Goal: Transaction & Acquisition: Purchase product/service

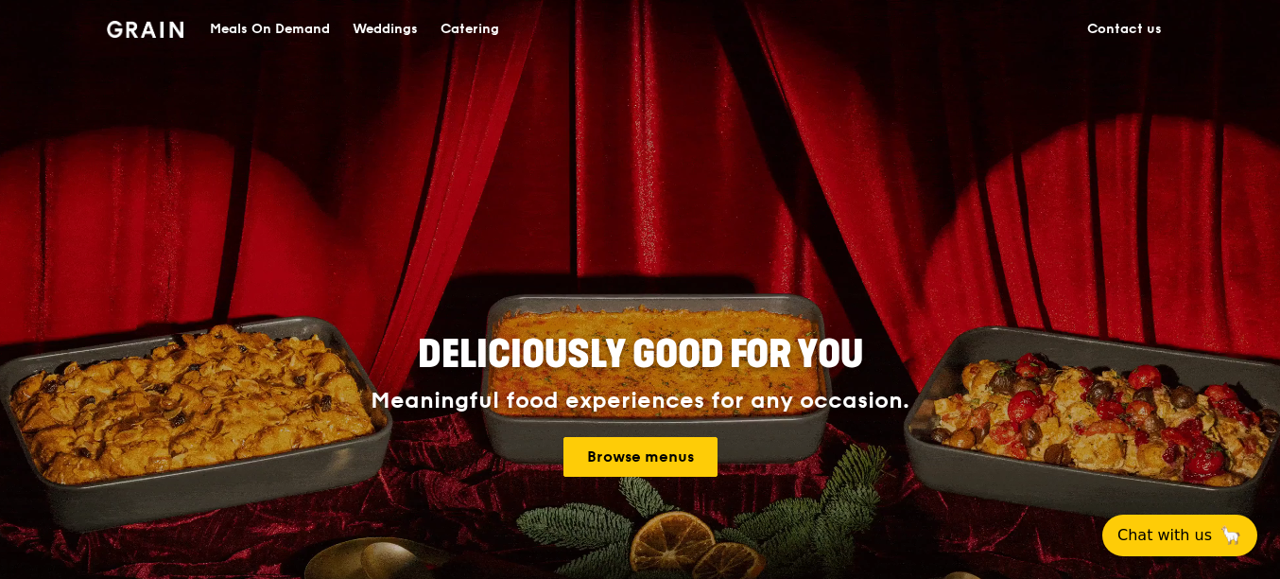
click at [472, 24] on div "Catering" at bounding box center [470, 29] width 59 height 57
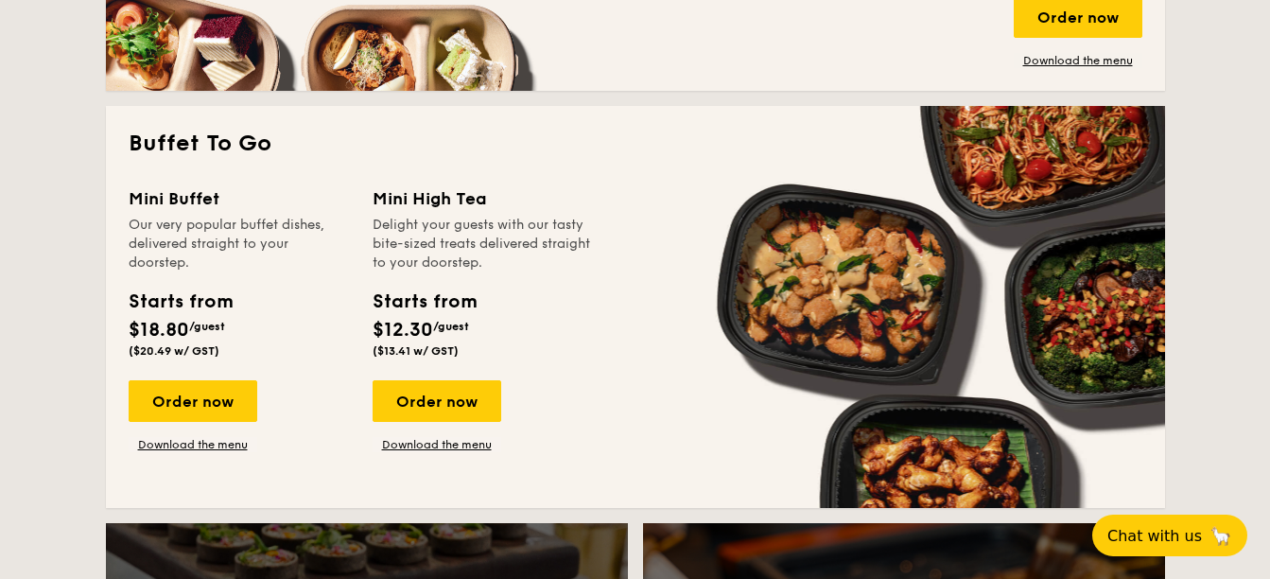
scroll to position [1607, 0]
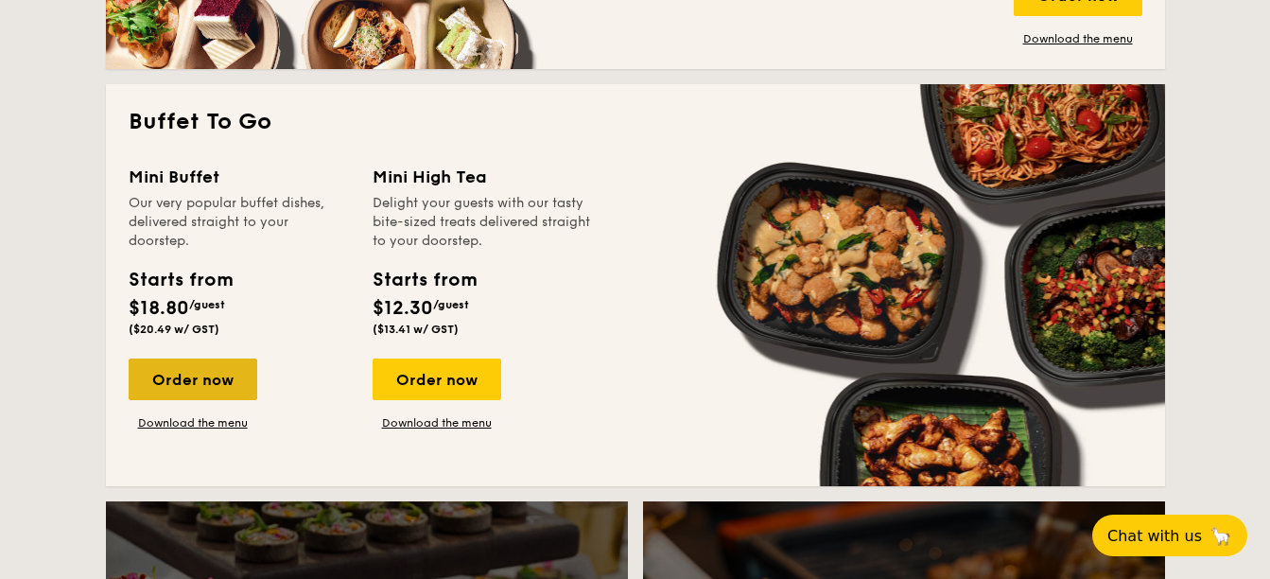
click at [204, 379] on div "Order now" at bounding box center [193, 379] width 129 height 42
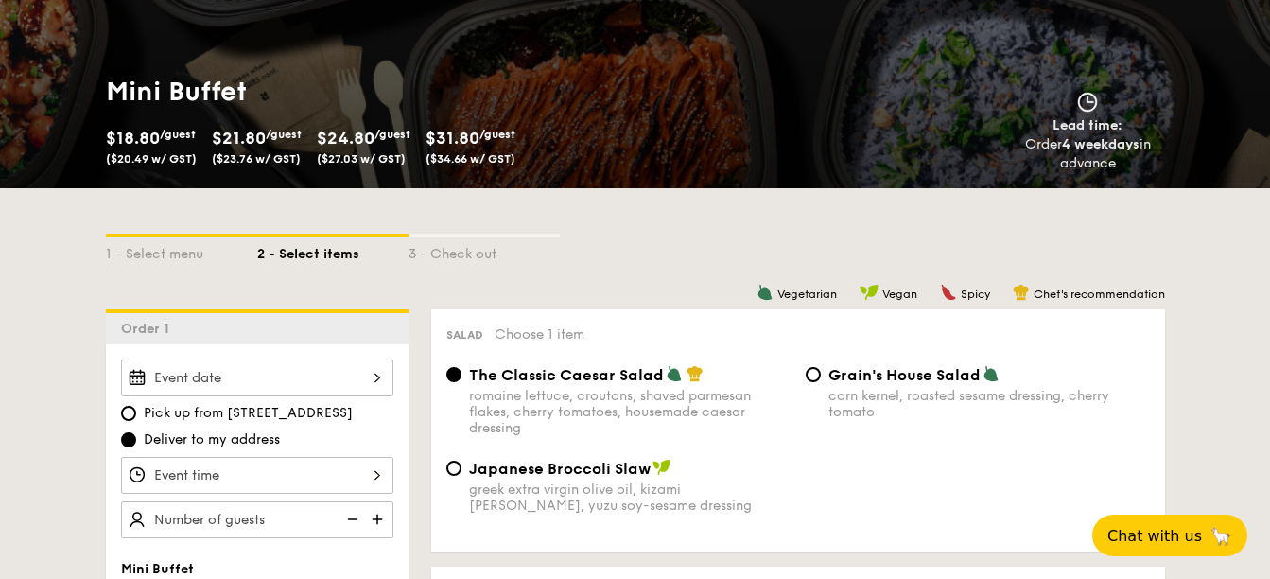
scroll to position [284, 0]
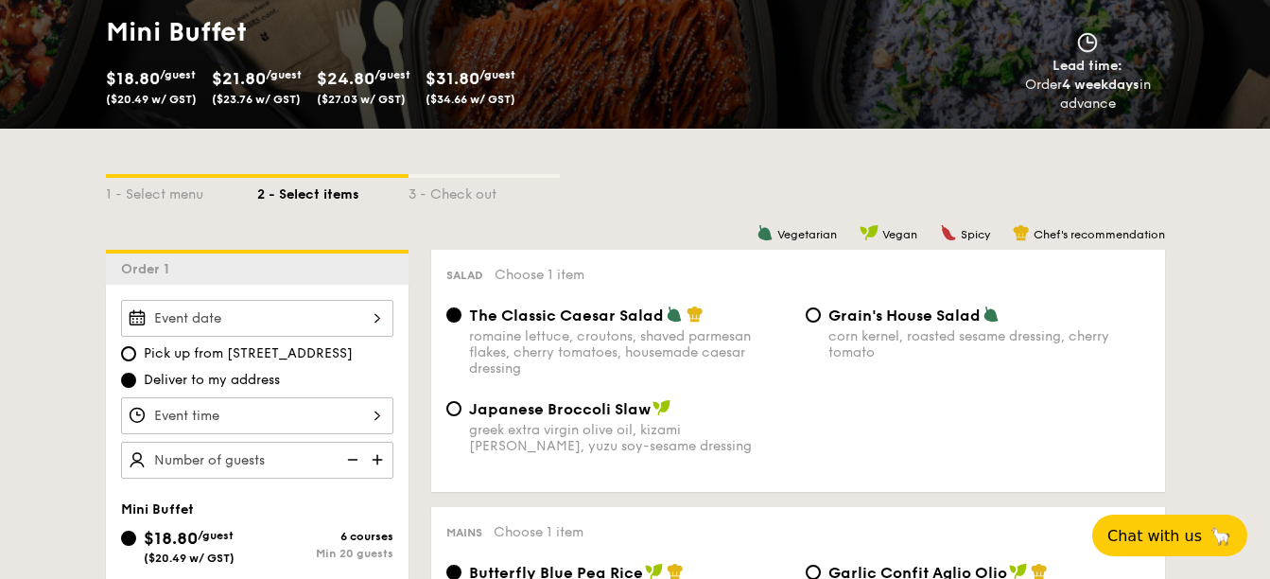
click at [307, 316] on div at bounding box center [257, 318] width 272 height 37
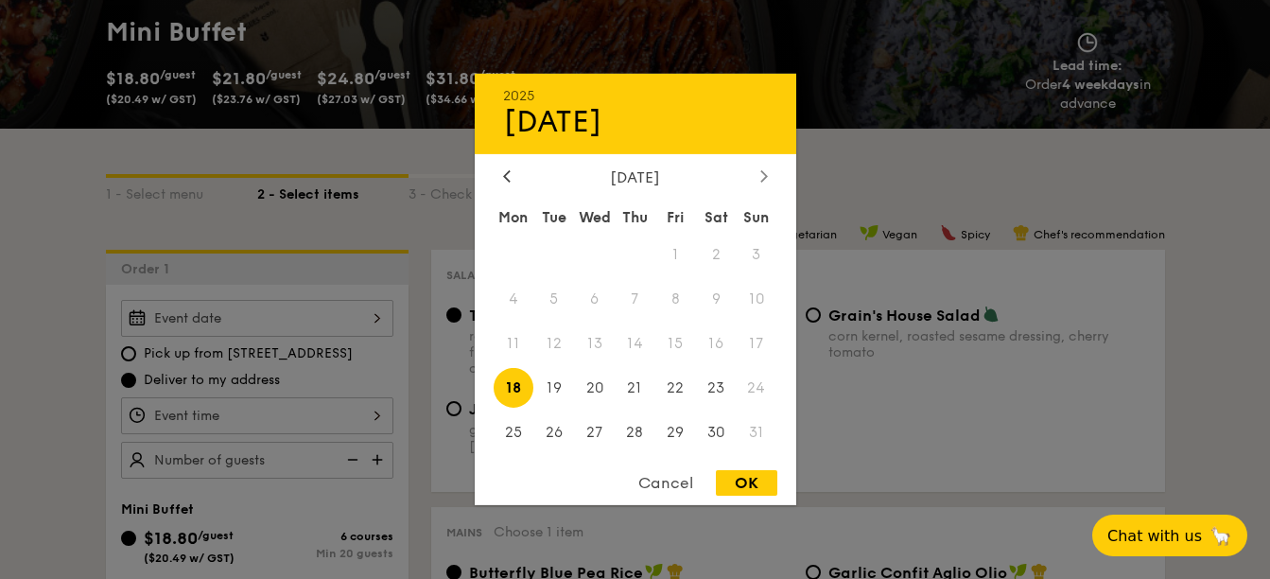
click at [761, 172] on icon at bounding box center [764, 175] width 8 height 12
click at [763, 166] on div "2025 Aug 18 September 2025 Mon Tue Wed Thu Fri Sat Sun 1 2 3 4 5 6 7 8 9 10 11 …" at bounding box center [635, 289] width 321 height 431
click at [763, 180] on icon at bounding box center [763, 175] width 6 height 11
click at [504, 182] on div at bounding box center [506, 177] width 17 height 18
click at [596, 257] on span "3" at bounding box center [594, 254] width 41 height 41
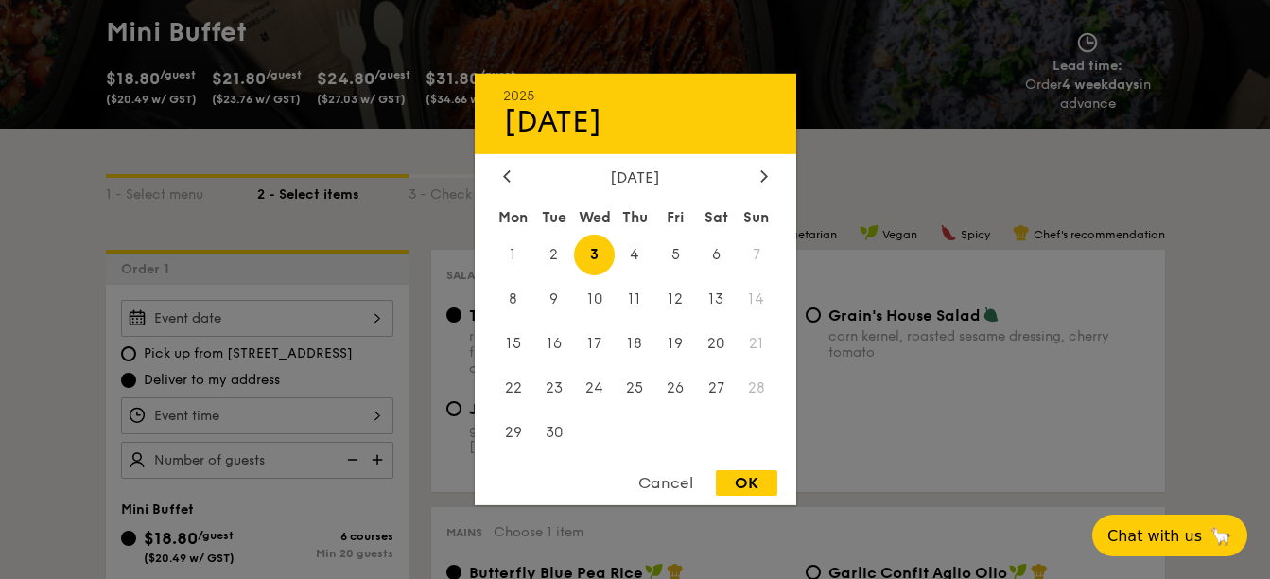
click at [764, 480] on div "OK" at bounding box center [746, 483] width 61 height 26
type input "Sep 03, 2025"
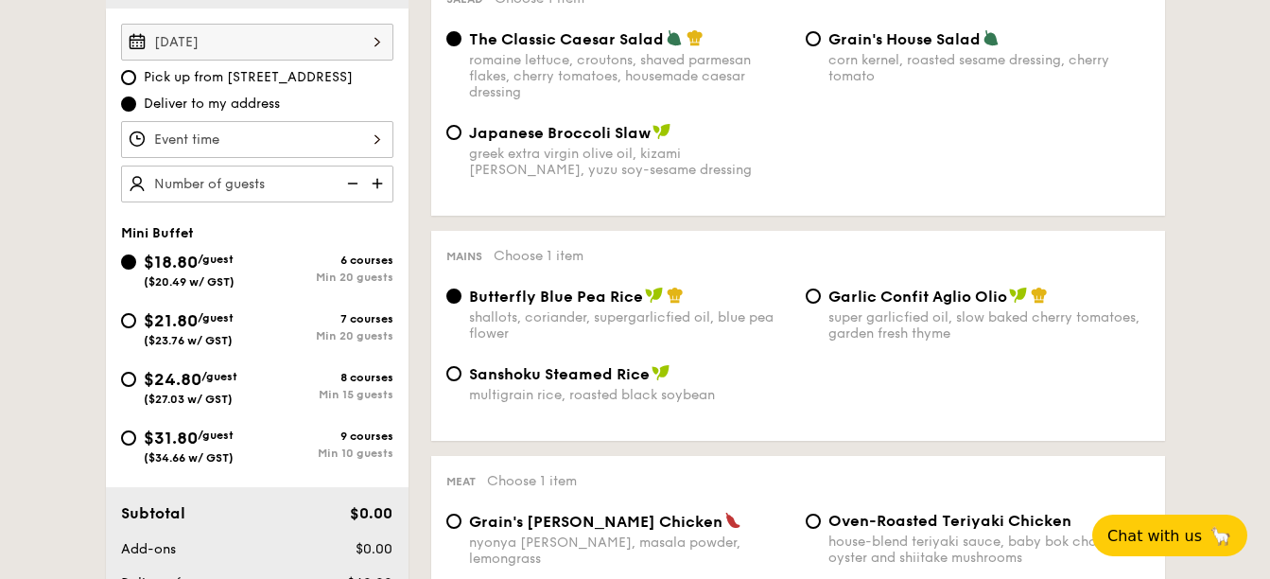
scroll to position [567, 0]
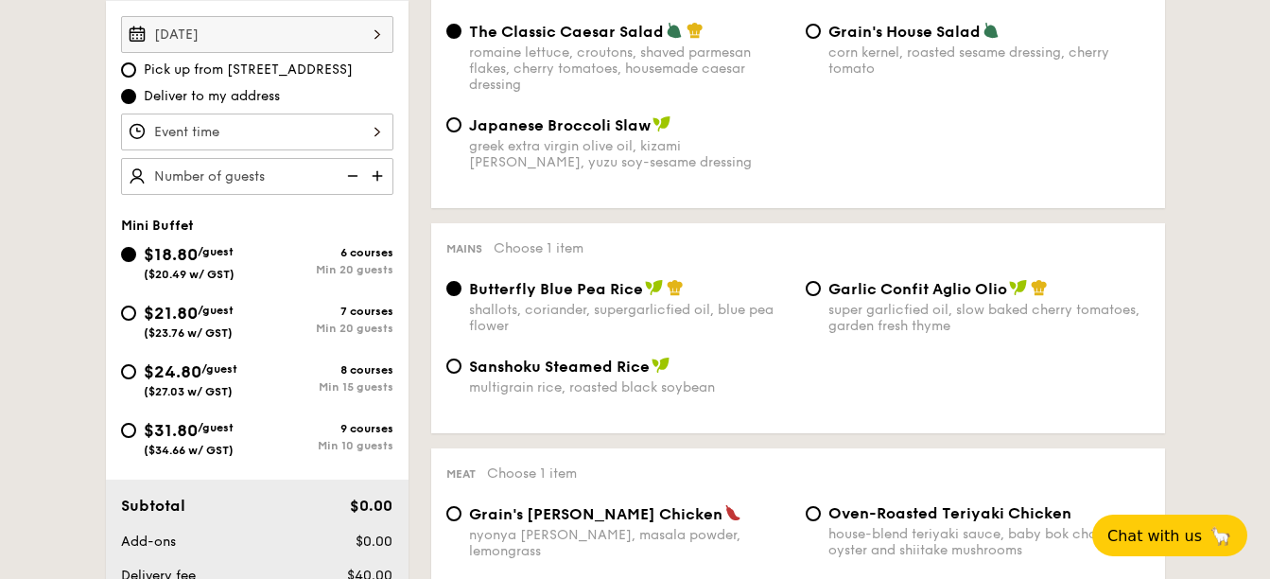
click at [204, 382] on div "$24.80 /guest ($27.03 w/ GST)" at bounding box center [191, 378] width 94 height 40
click at [136, 379] on input "$24.80 /guest ($27.03 w/ GST) 8 courses Min 15 guests" at bounding box center [128, 371] width 15 height 15
radio input "true"
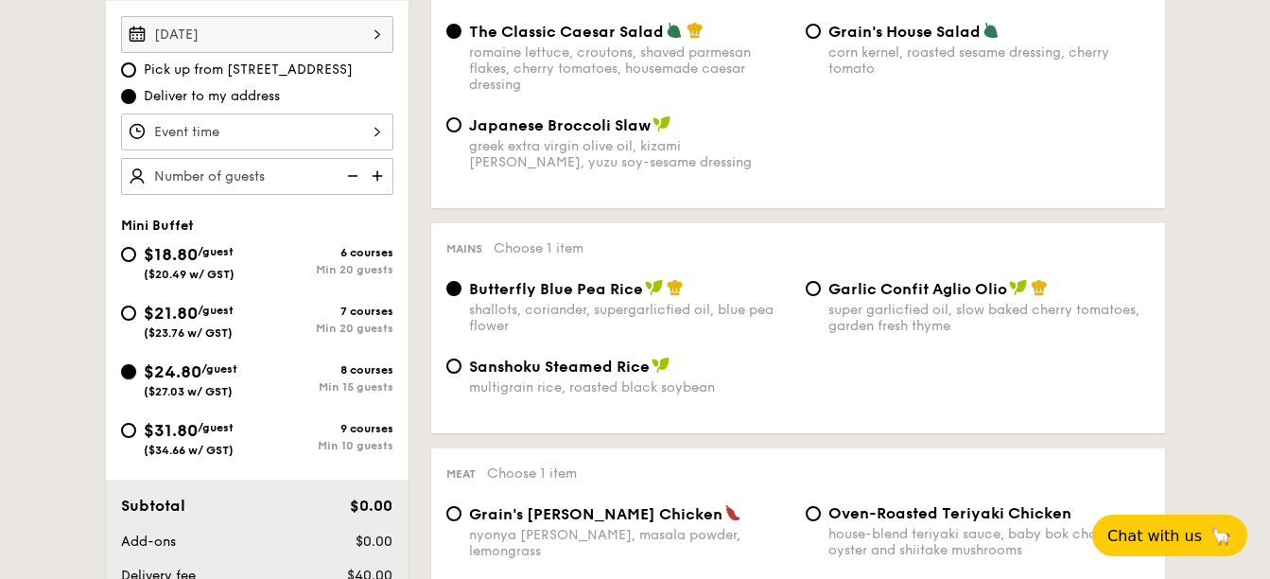
radio input "false"
radio input "true"
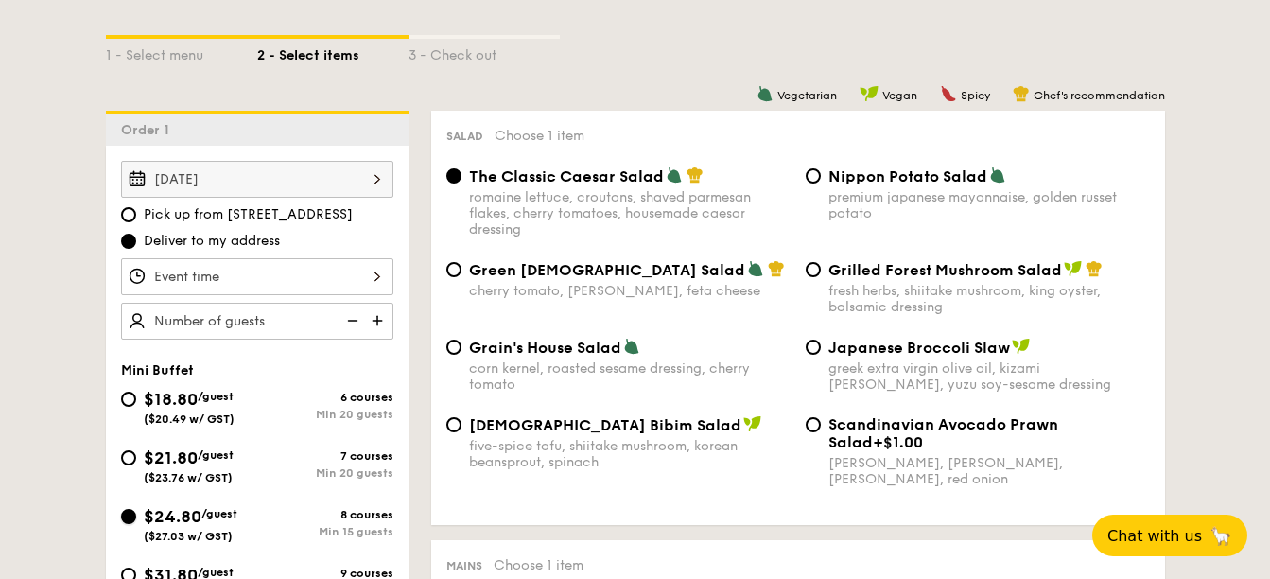
scroll to position [378, 0]
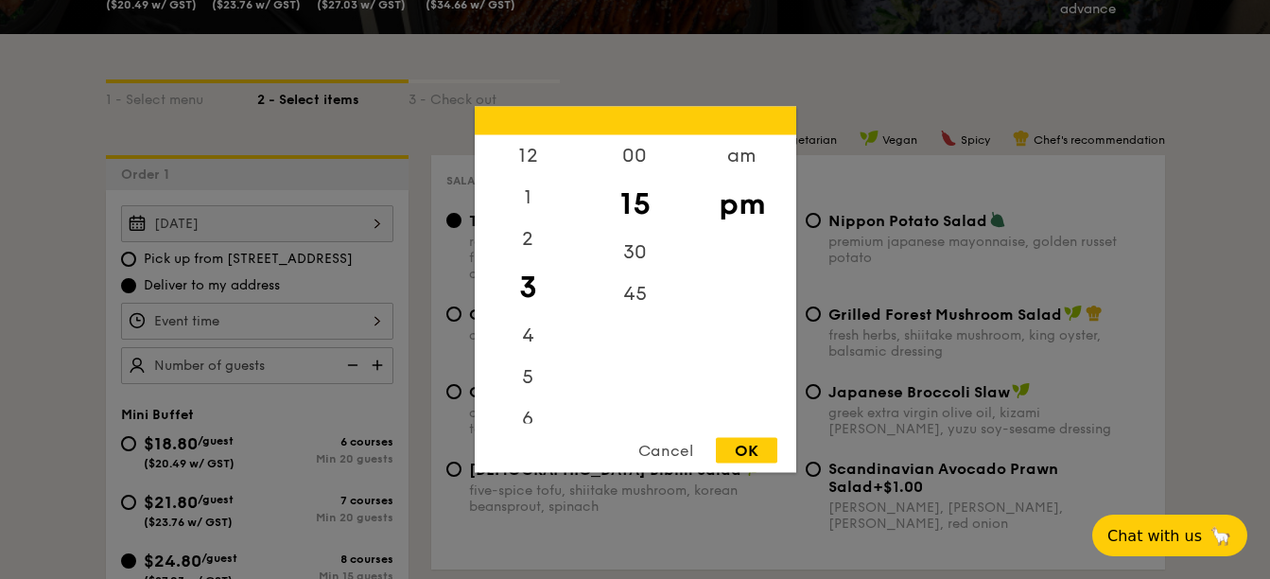
click at [282, 321] on div "12 1 2 3 4 5 6 7 8 9 10 11 00 15 30 45 am pm Cancel OK" at bounding box center [257, 321] width 272 height 37
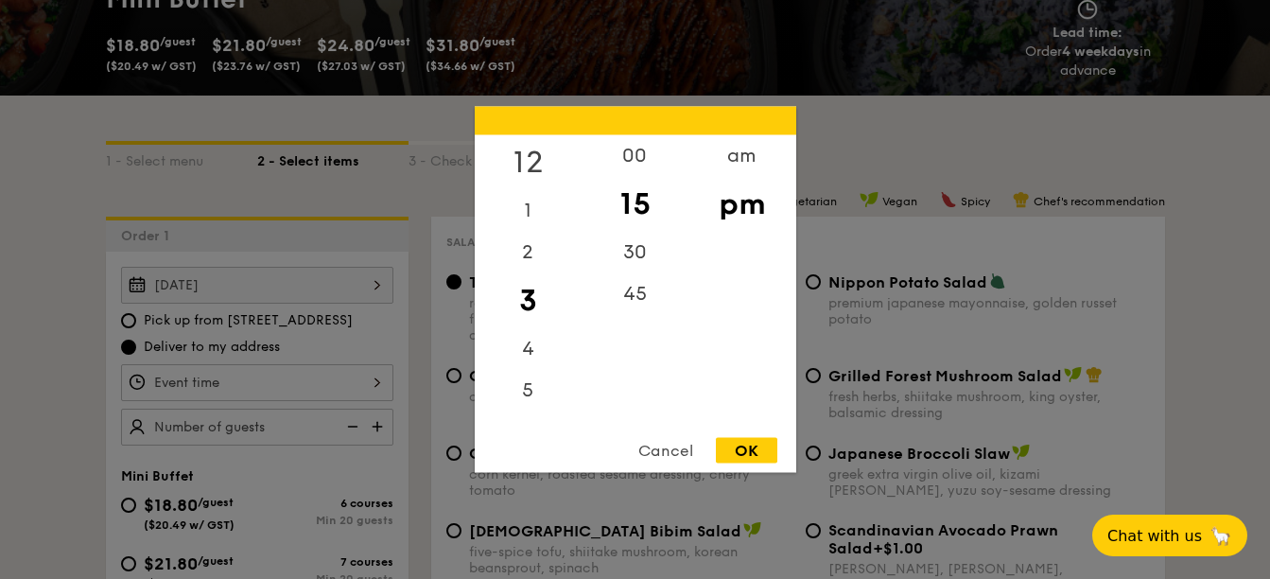
scroll to position [284, 0]
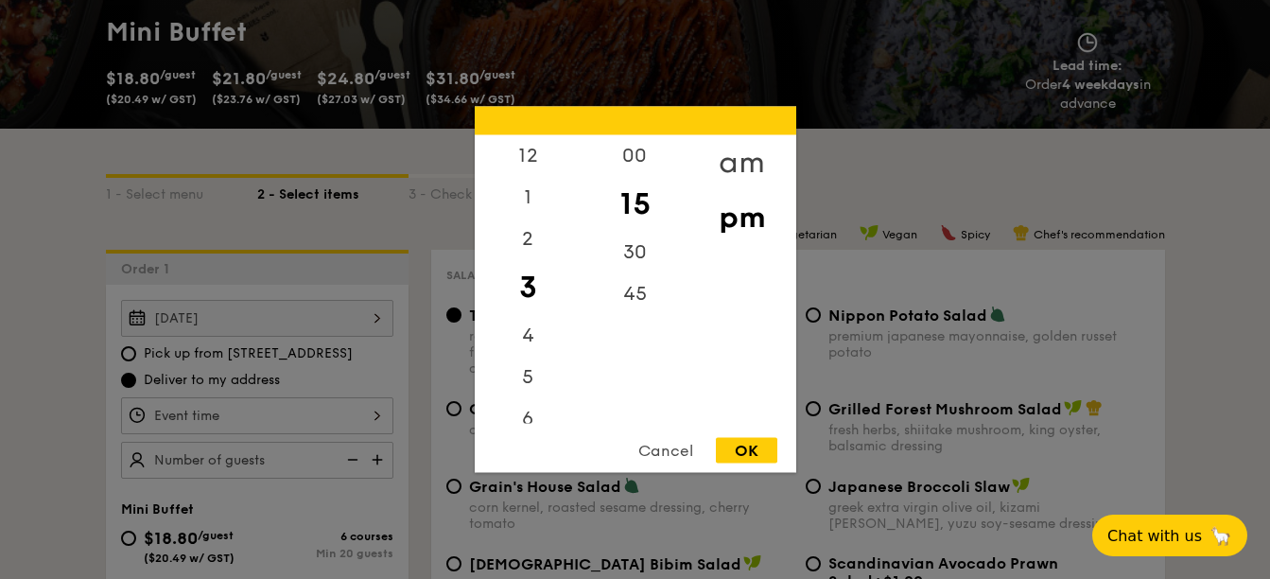
click at [725, 165] on div "am" at bounding box center [741, 162] width 107 height 55
click at [522, 396] on div "11" at bounding box center [528, 409] width 107 height 55
click at [645, 245] on div "30" at bounding box center [635, 259] width 107 height 55
click at [762, 451] on div "OK" at bounding box center [746, 451] width 61 height 26
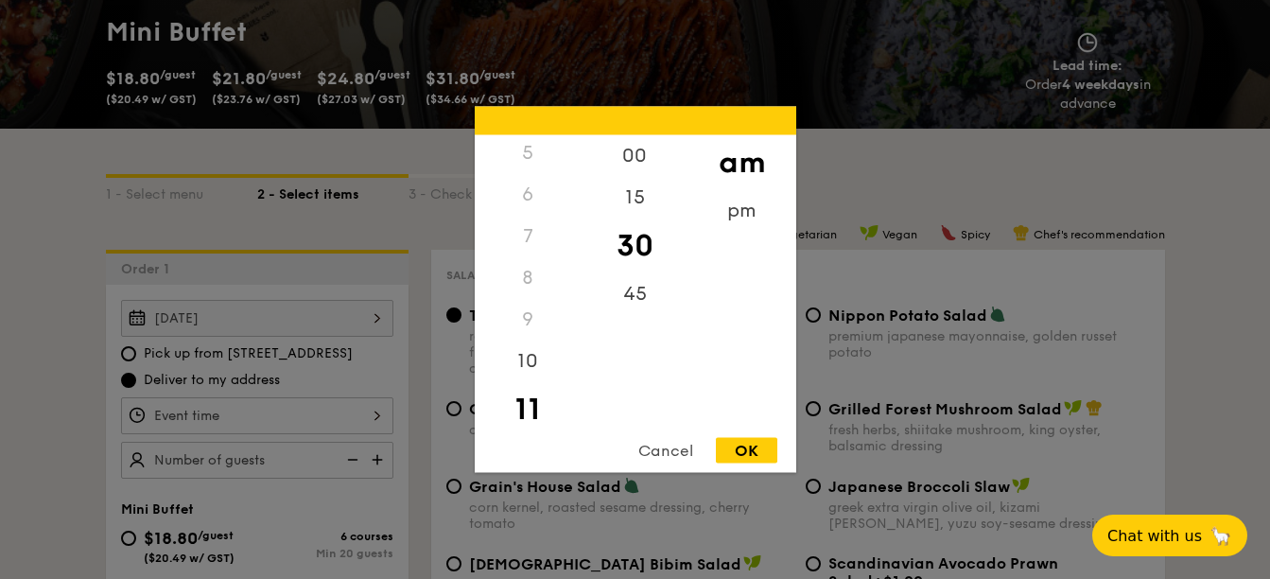
type input "11:30AM"
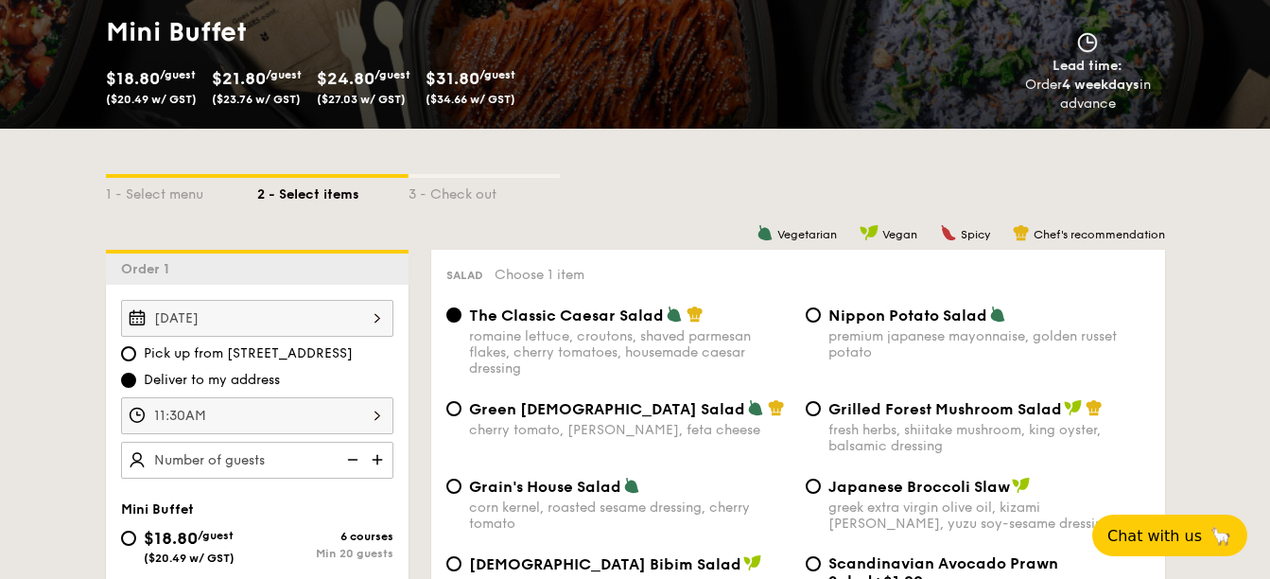
click at [382, 458] on img at bounding box center [379, 460] width 28 height 36
type input "20 guests"
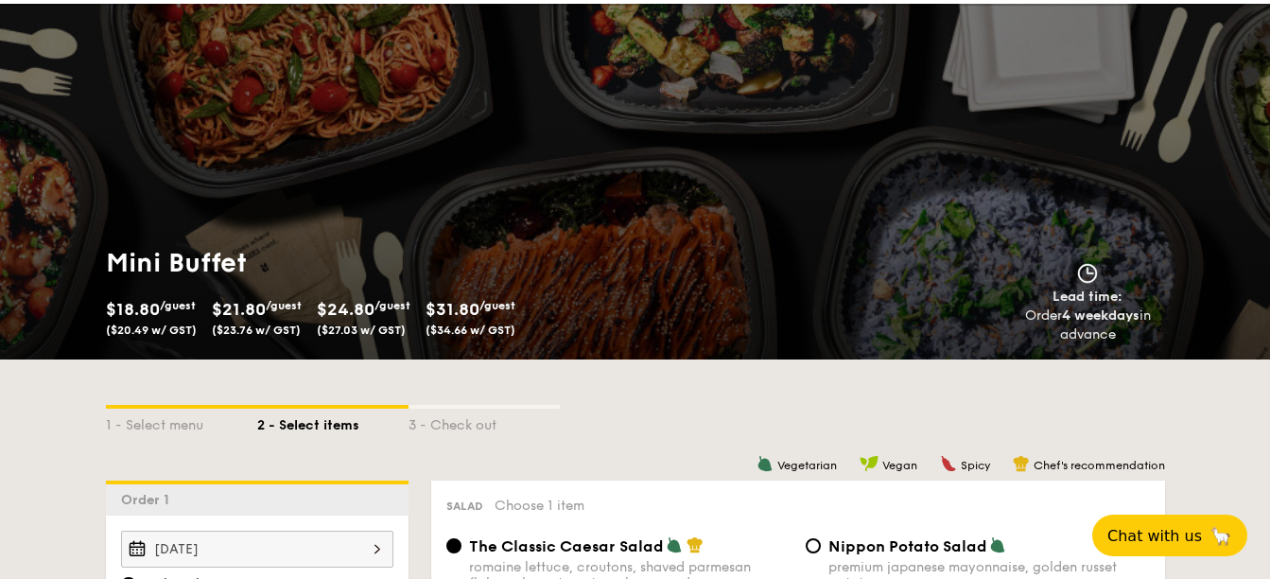
scroll to position [0, 0]
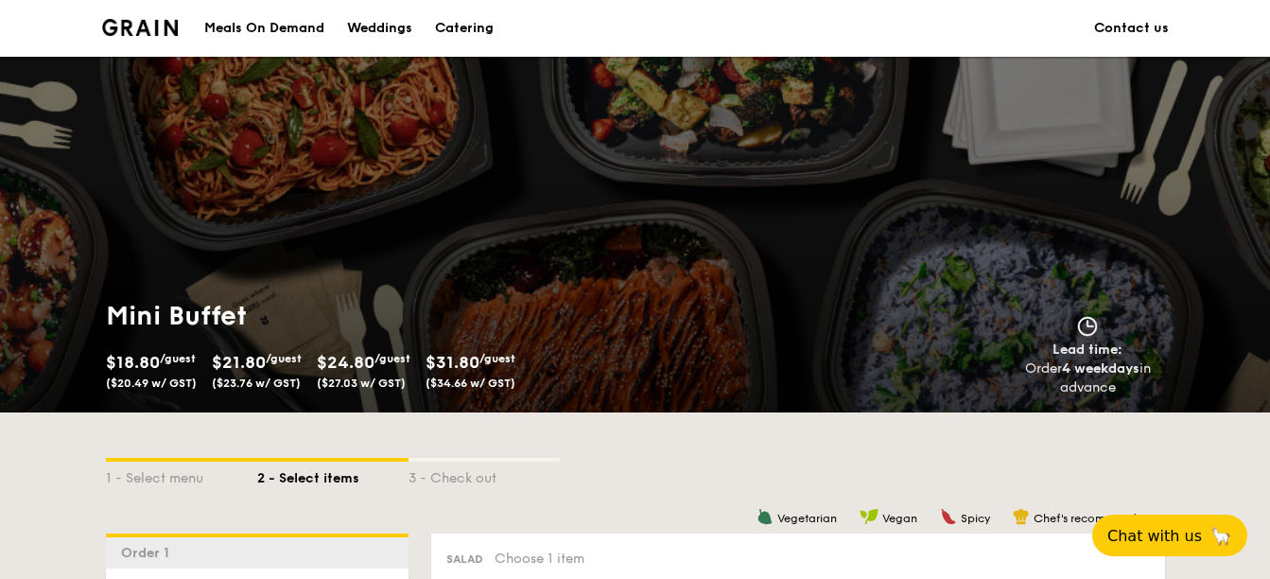
click at [132, 29] on img at bounding box center [140, 27] width 77 height 17
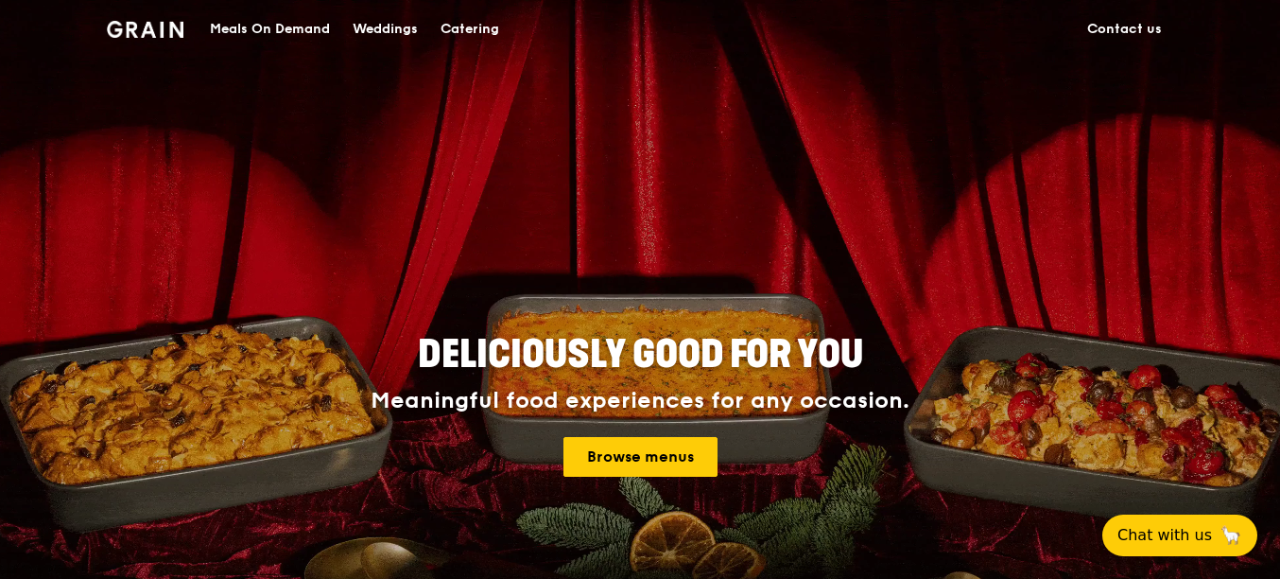
click at [1247, 26] on div "Grain logo Meals On Demand Weddings Catering Contact us" at bounding box center [640, 28] width 1280 height 57
click at [1163, 26] on link "Contact us" at bounding box center [1124, 29] width 97 height 57
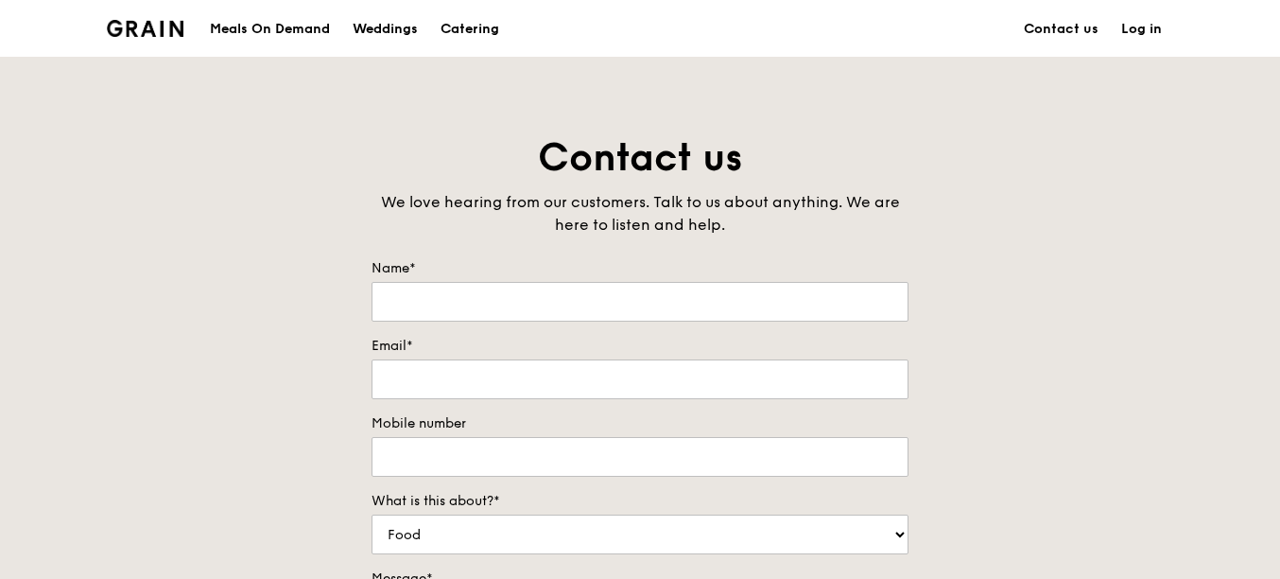
click at [1140, 27] on link "Log in" at bounding box center [1141, 29] width 63 height 57
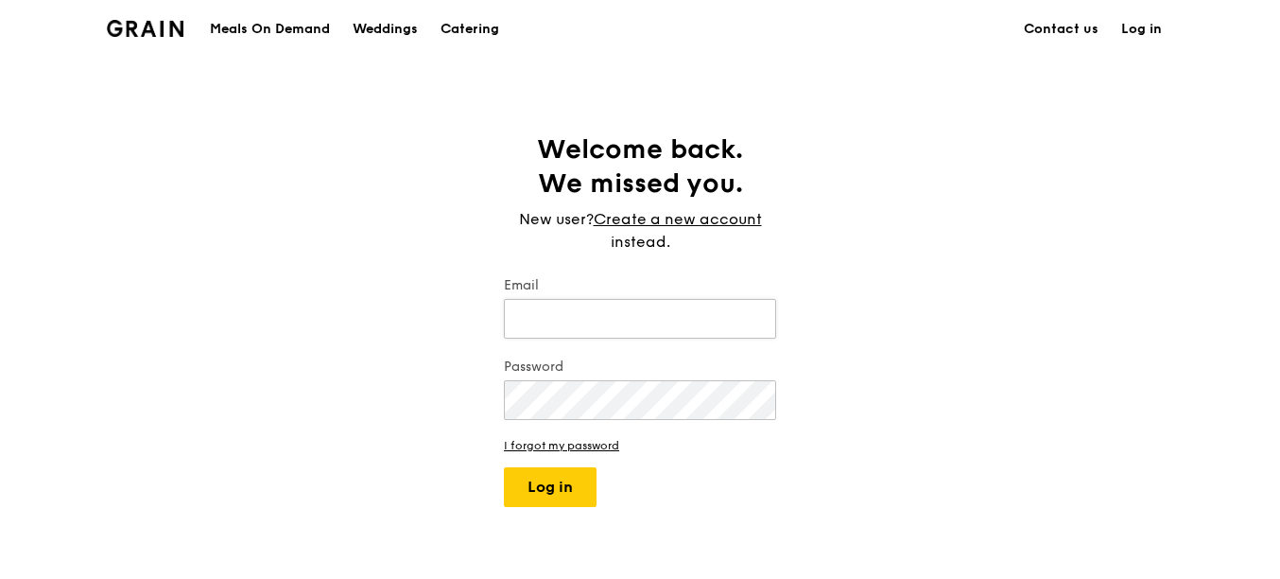
click at [658, 312] on input "Email" at bounding box center [640, 319] width 272 height 40
click at [674, 316] on input "Email" at bounding box center [640, 319] width 272 height 40
type input "joanne_bluesea@hotmail.com"
click at [542, 498] on button "Log in" at bounding box center [550, 487] width 93 height 40
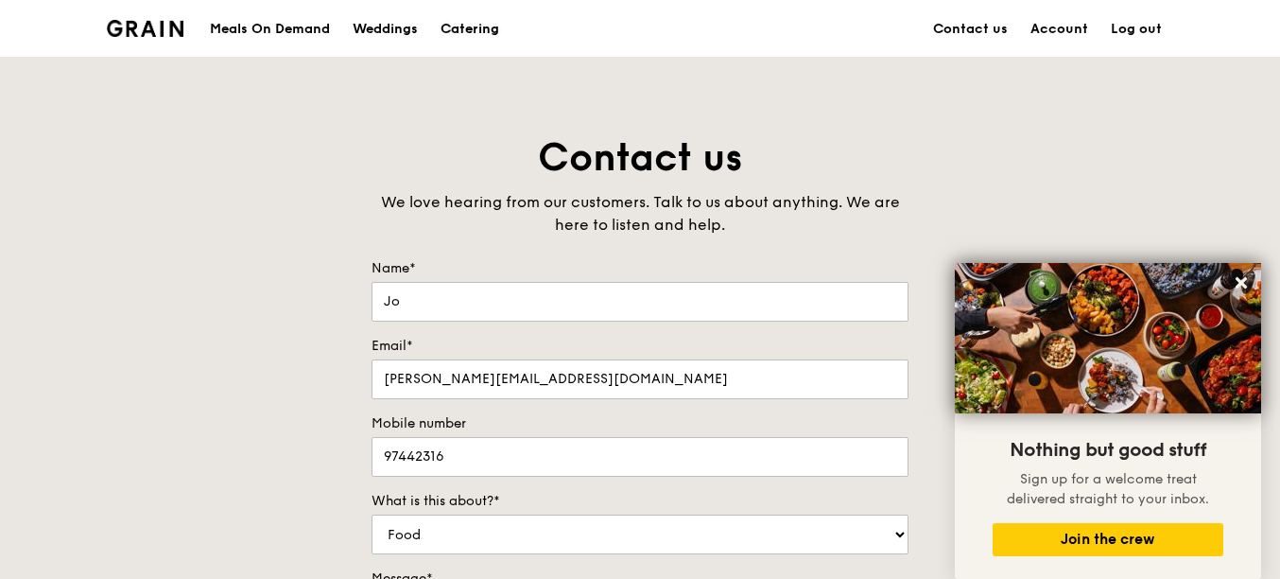
click at [468, 22] on div "Catering" at bounding box center [470, 29] width 59 height 57
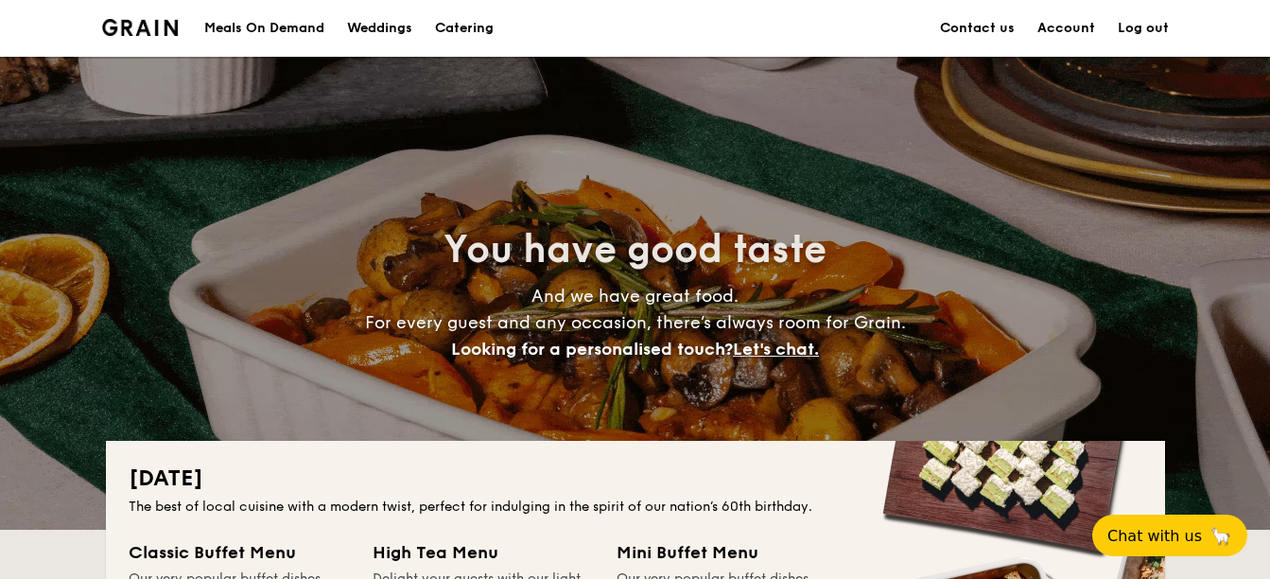
click at [1096, 22] on li "Log out" at bounding box center [1132, 28] width 74 height 57
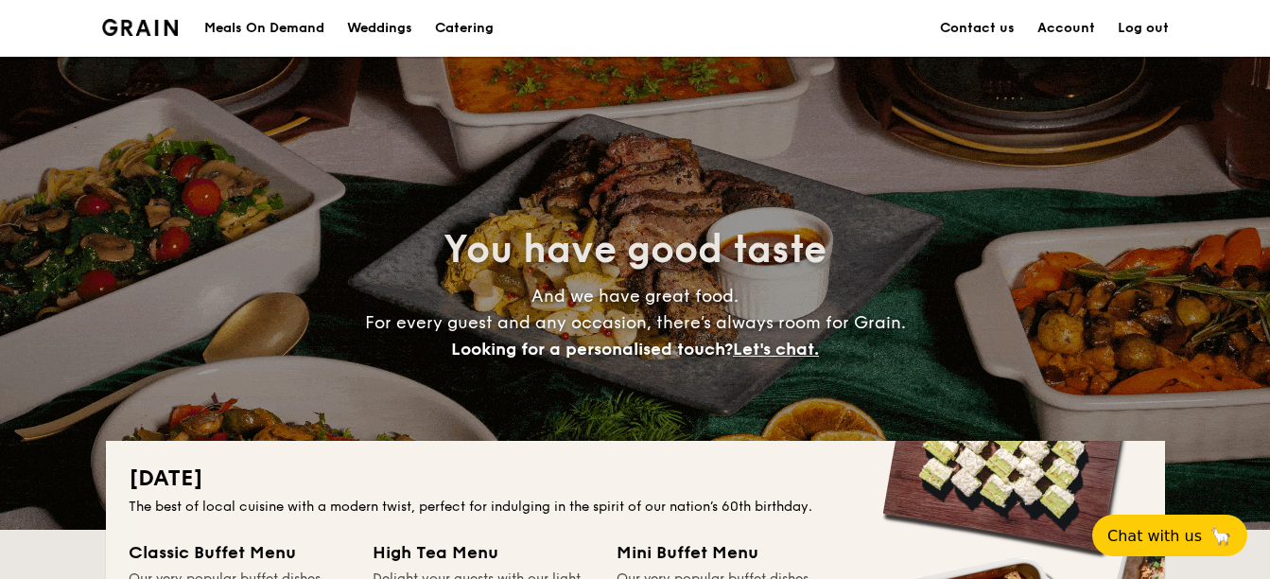
click at [1084, 28] on link "Account" at bounding box center [1066, 28] width 58 height 57
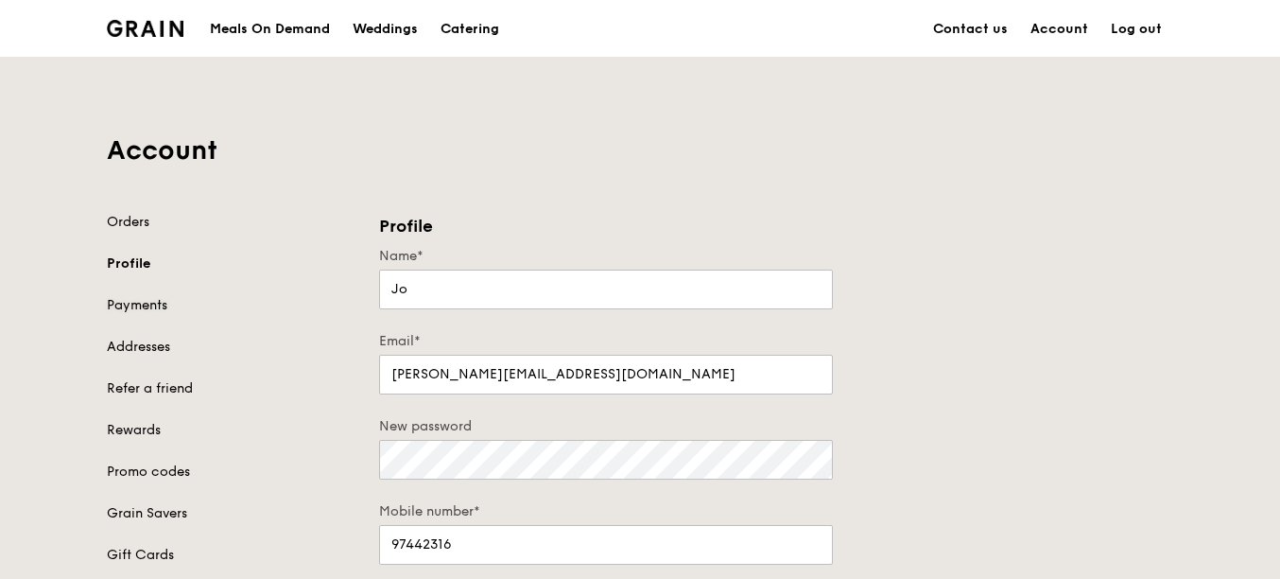
click at [124, 308] on link "Payments" at bounding box center [232, 305] width 250 height 19
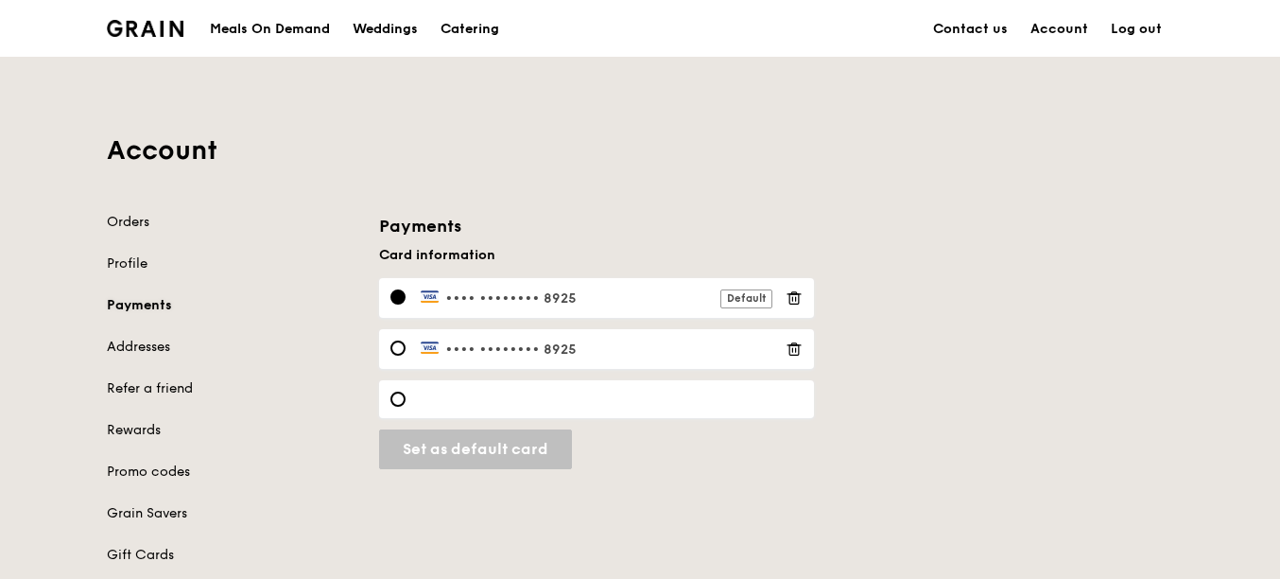
scroll to position [95, 0]
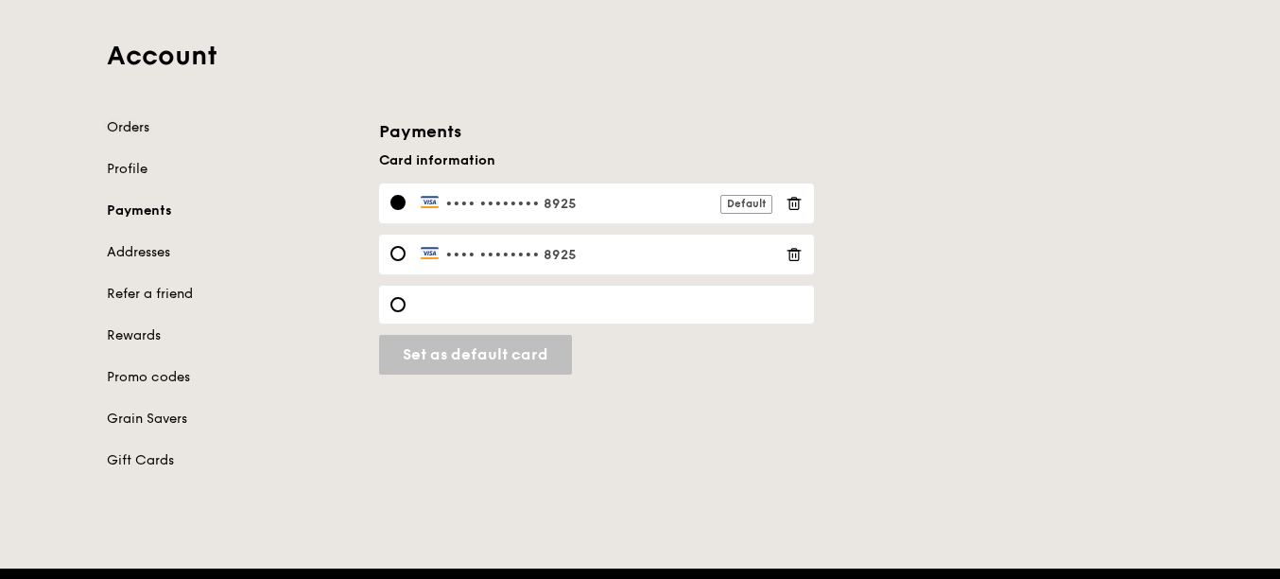
click at [128, 124] on link "Orders" at bounding box center [232, 127] width 250 height 19
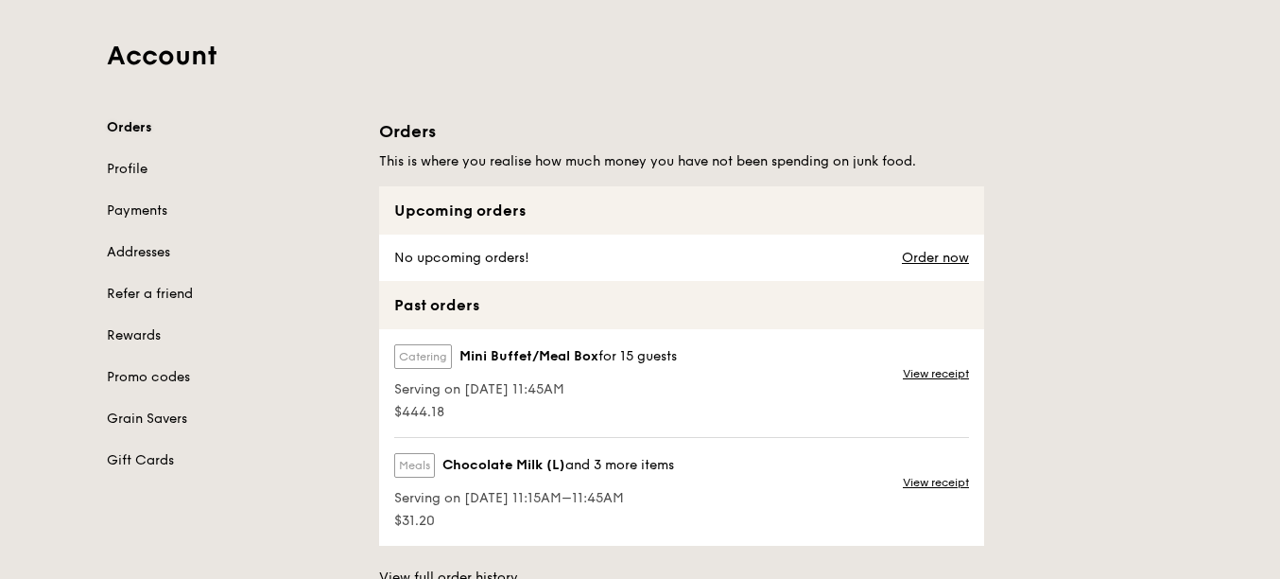
scroll to position [189, 0]
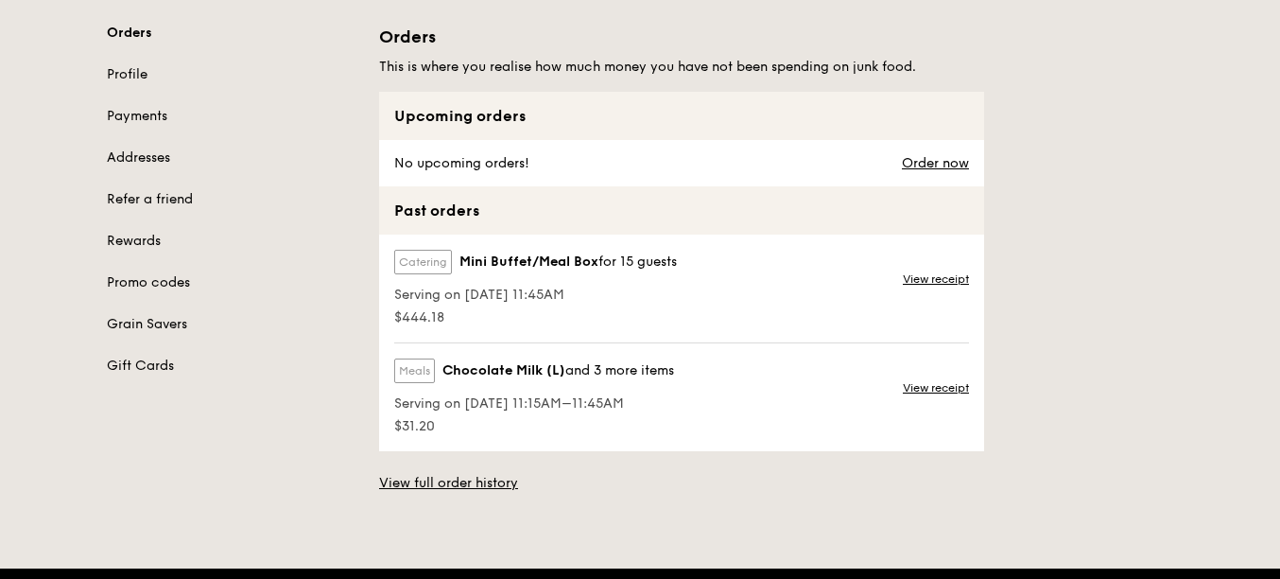
click at [696, 408] on div "Meals Chocolate Milk (L) and 3 more items Serving on [DATE] 11:15AM–11:45AM $31…" at bounding box center [681, 397] width 605 height 108
click at [929, 283] on link "View receipt" at bounding box center [936, 278] width 66 height 15
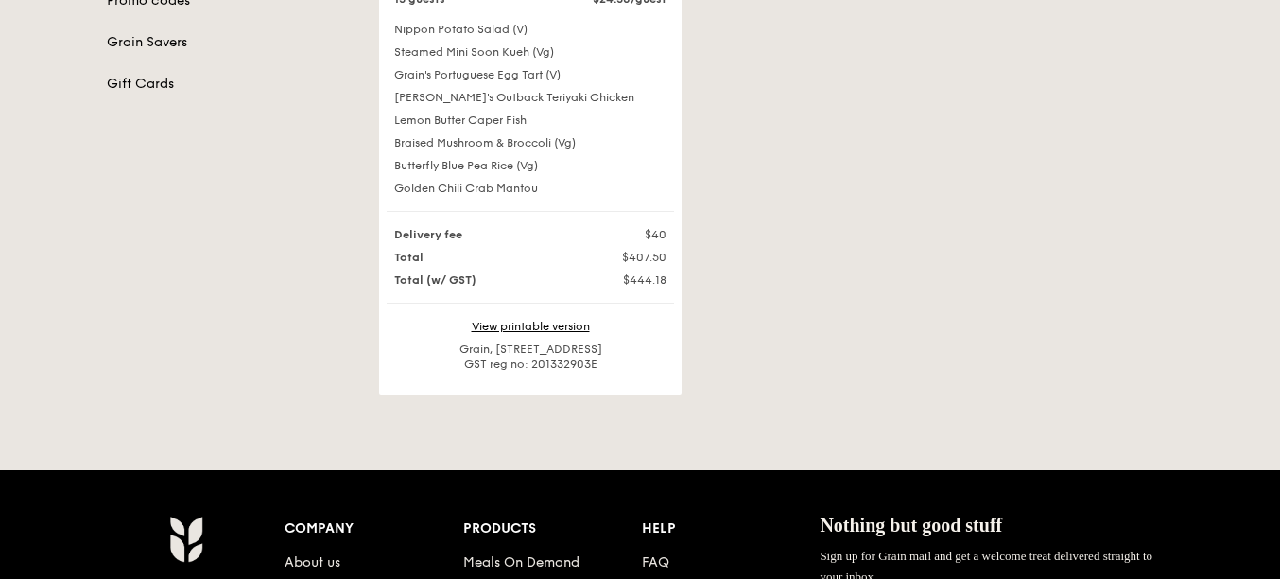
scroll to position [473, 0]
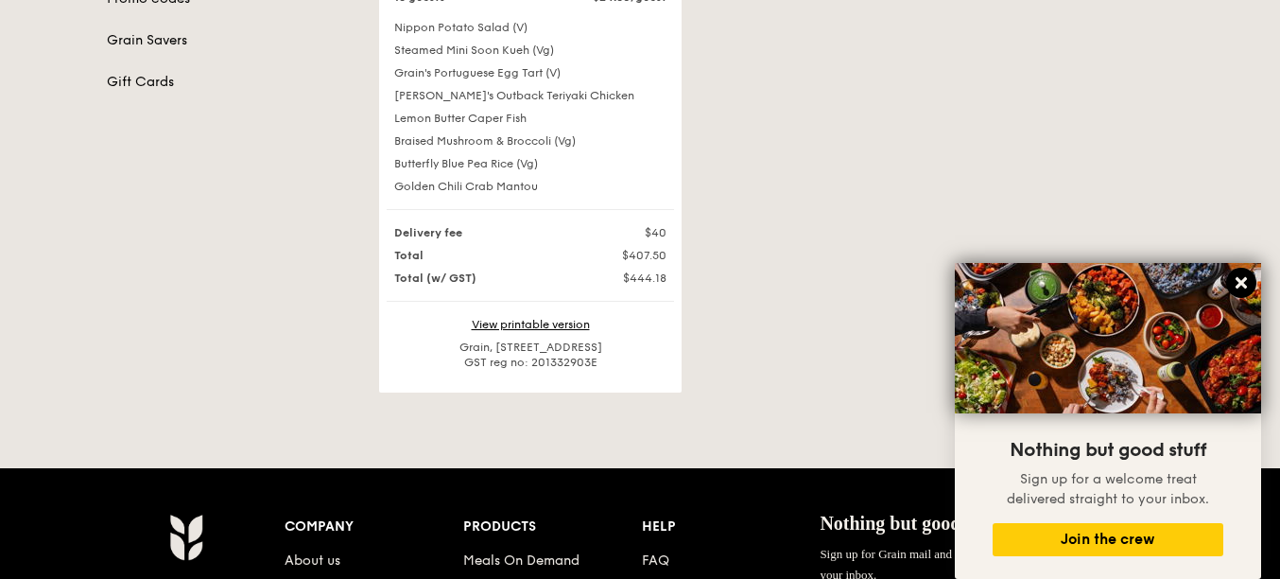
click at [1235, 285] on icon at bounding box center [1241, 282] width 17 height 17
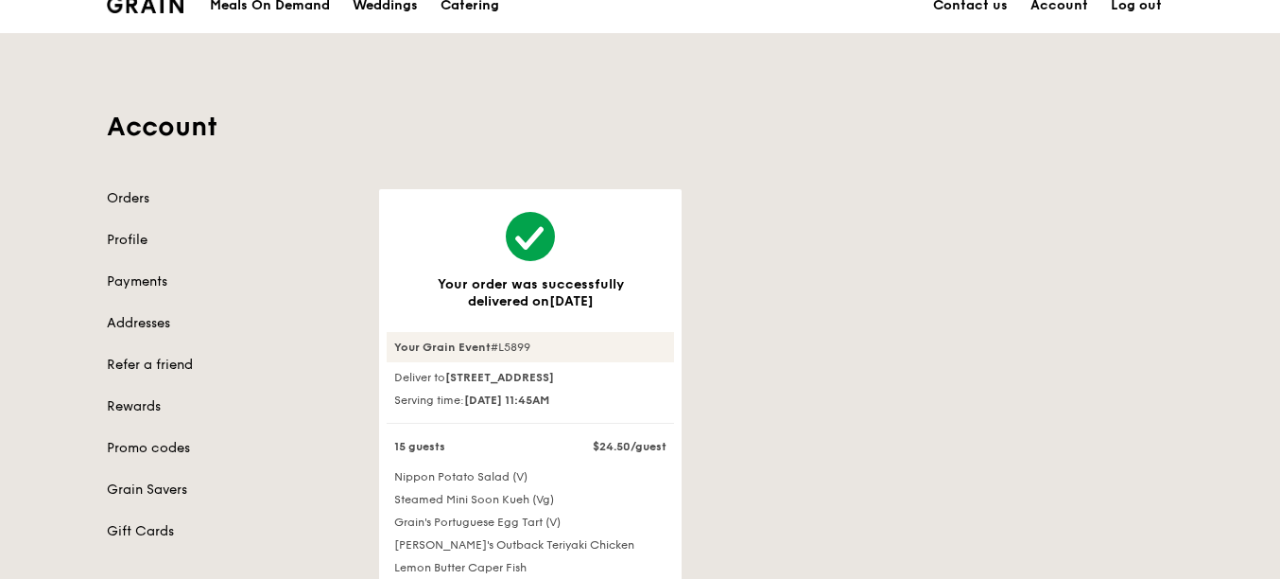
scroll to position [0, 0]
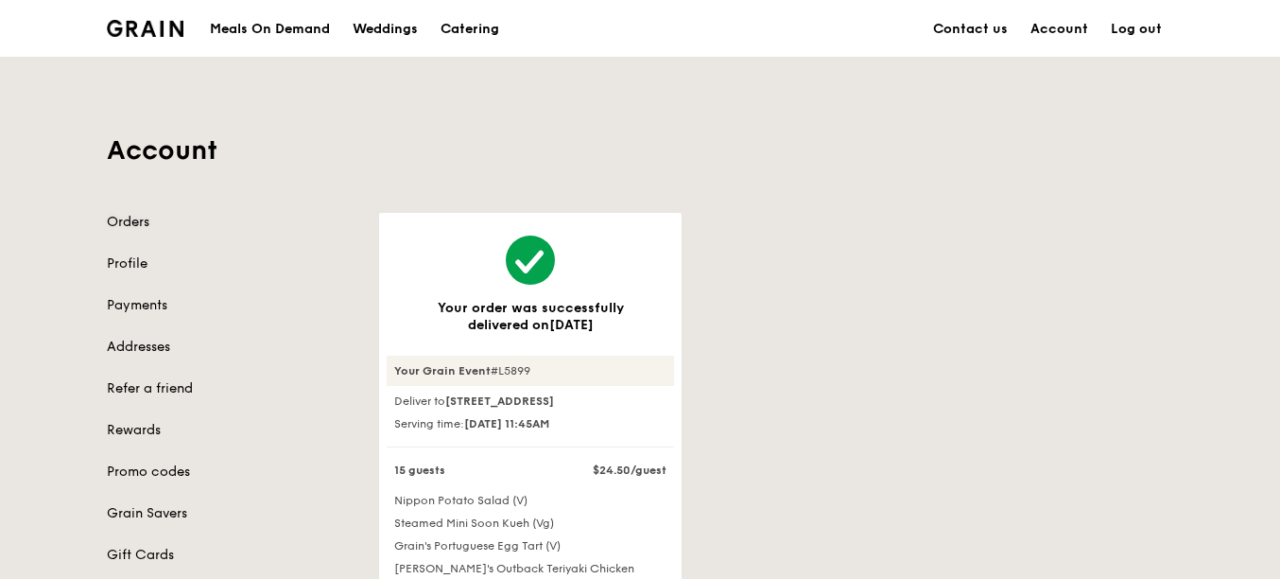
click at [131, 224] on link "Orders" at bounding box center [232, 222] width 250 height 19
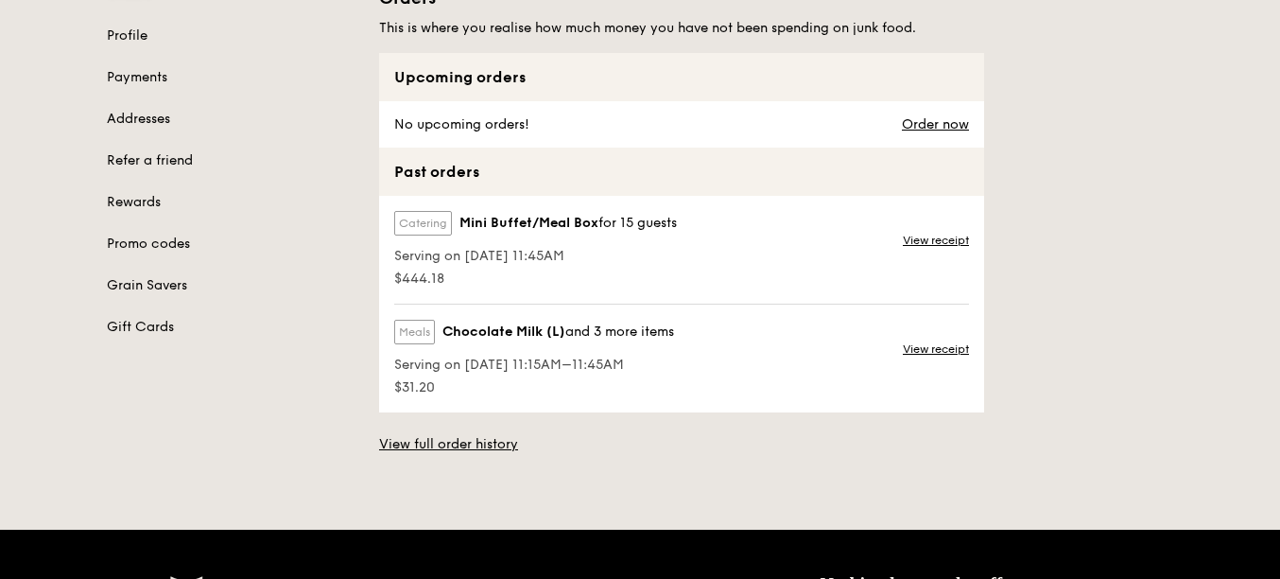
scroll to position [284, 0]
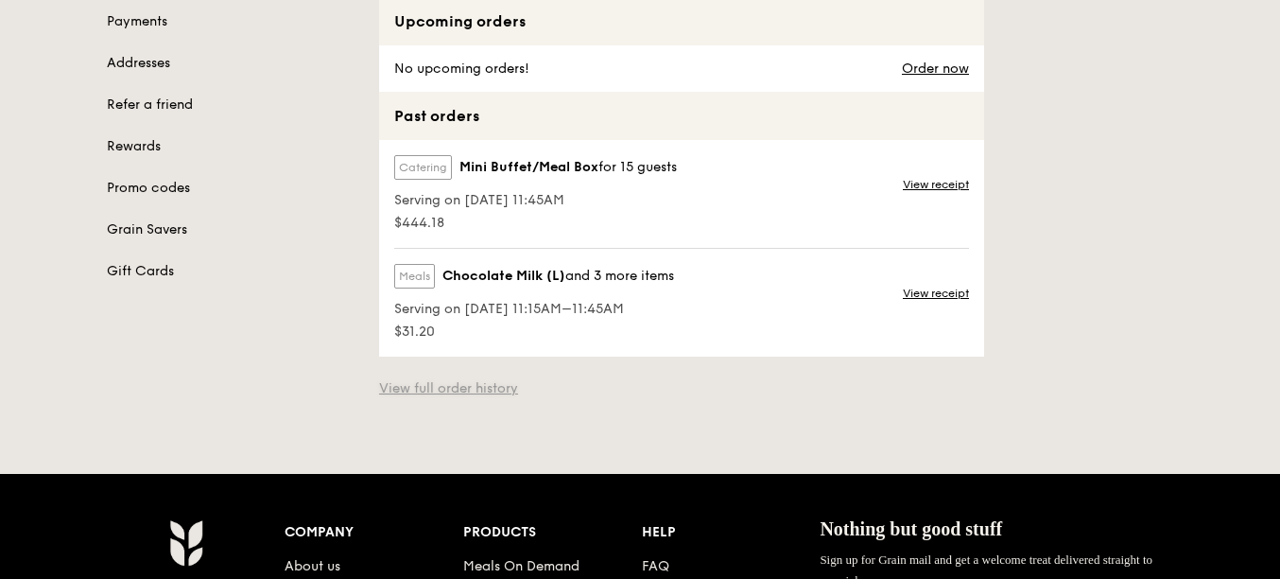
click at [448, 388] on link "View full order history" at bounding box center [448, 388] width 139 height 19
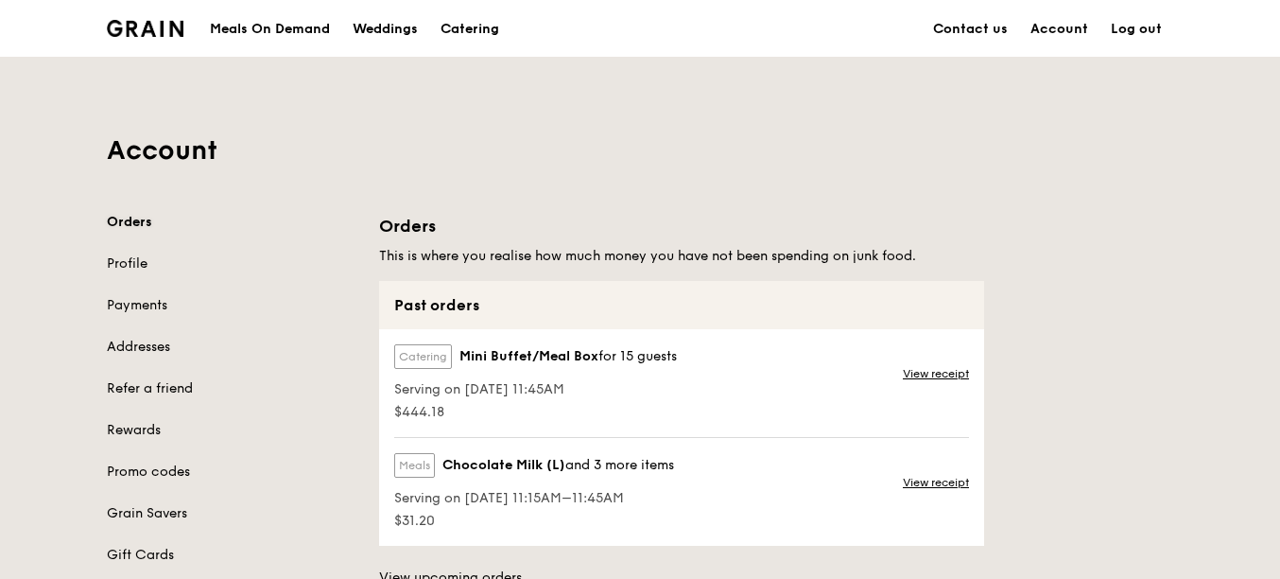
click at [129, 220] on link "Orders" at bounding box center [232, 222] width 250 height 19
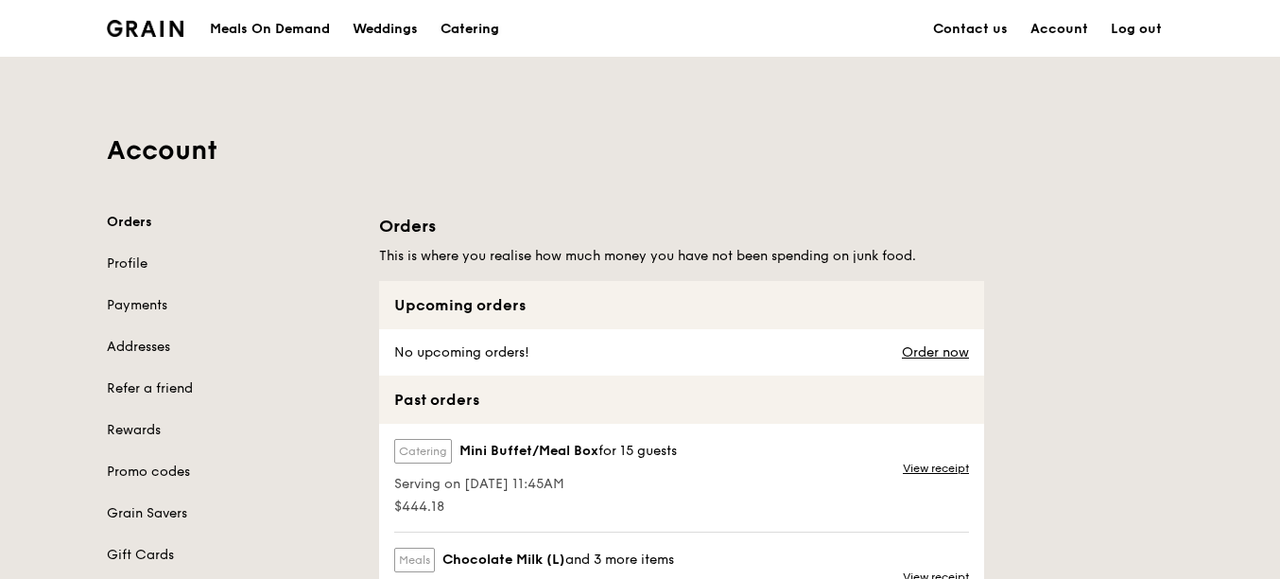
click at [471, 28] on div "Catering" at bounding box center [470, 29] width 59 height 57
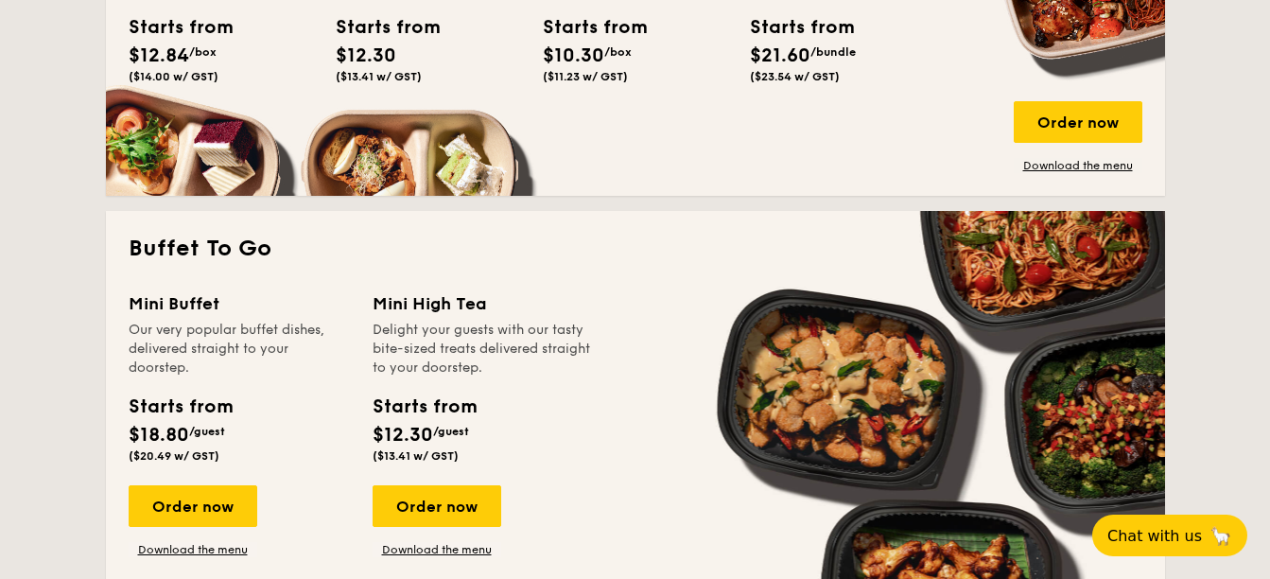
scroll to position [1607, 0]
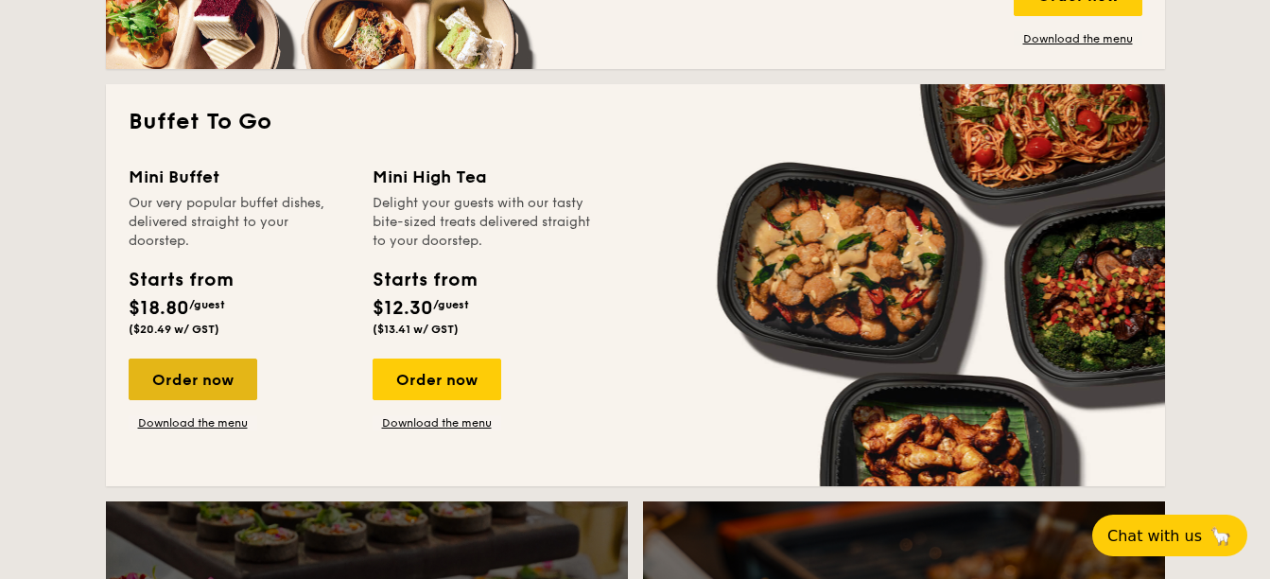
click at [208, 380] on div "Order now" at bounding box center [193, 379] width 129 height 42
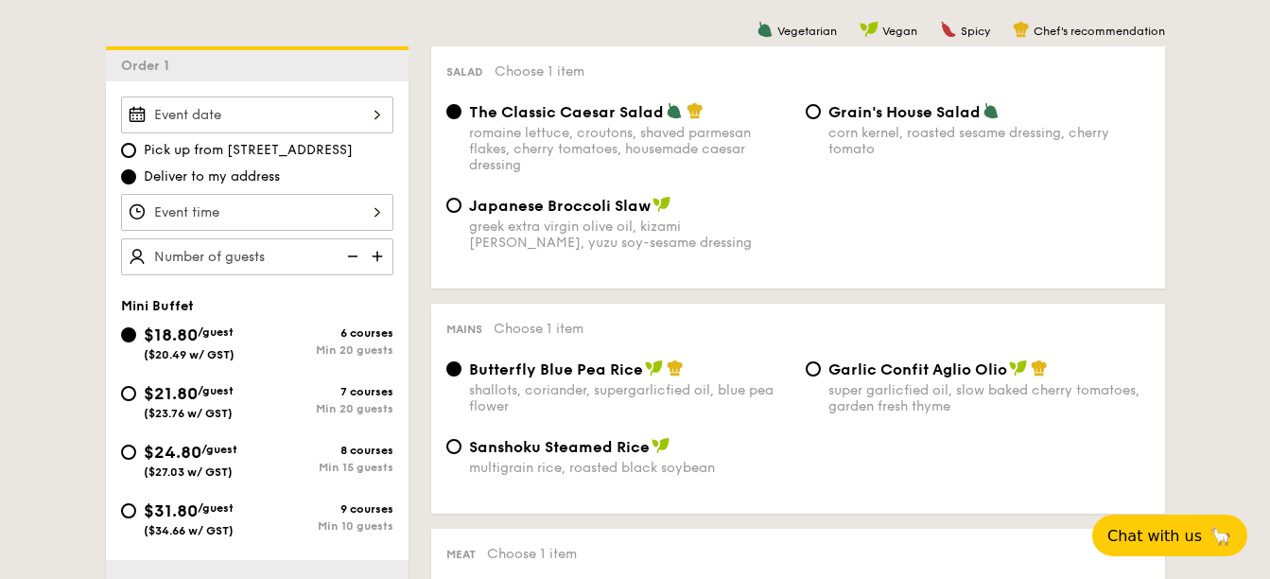
scroll to position [473, 0]
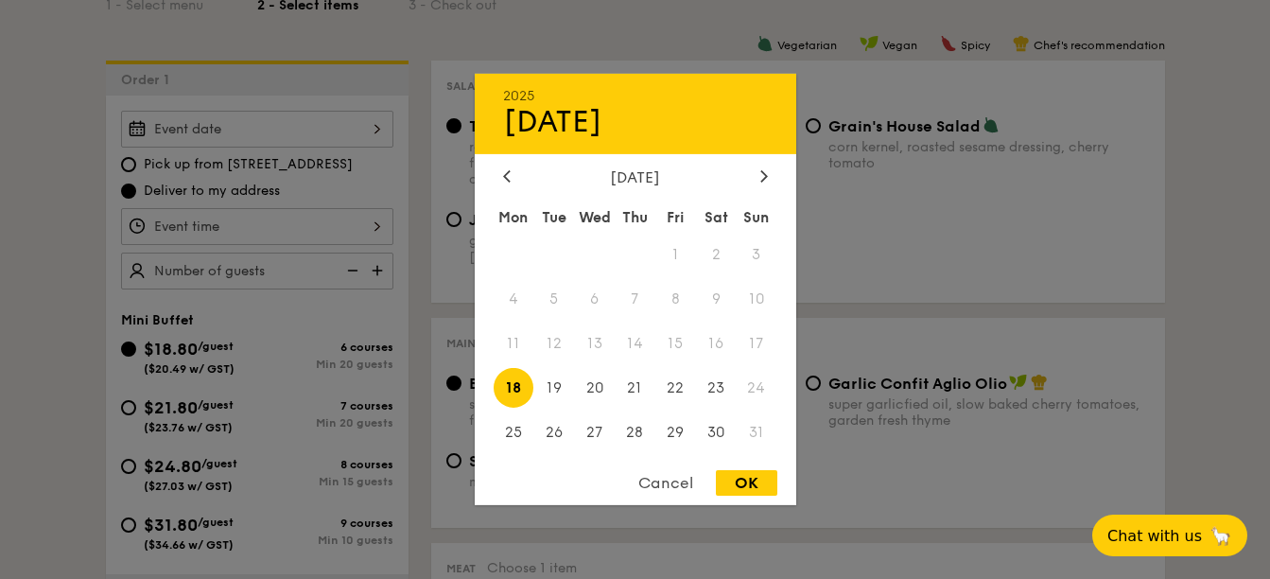
click at [302, 128] on div "2025 Aug 18 August 2025 Mon Tue Wed Thu Fri Sat Sun 1 2 3 4 5 6 7 8 9 10 11 12 …" at bounding box center [257, 129] width 272 height 37
click at [770, 175] on div at bounding box center [764, 177] width 17 height 18
click at [591, 254] on span "3" at bounding box center [594, 254] width 41 height 41
click at [741, 478] on div "OK" at bounding box center [746, 483] width 61 height 26
type input "Sep 03, 2025"
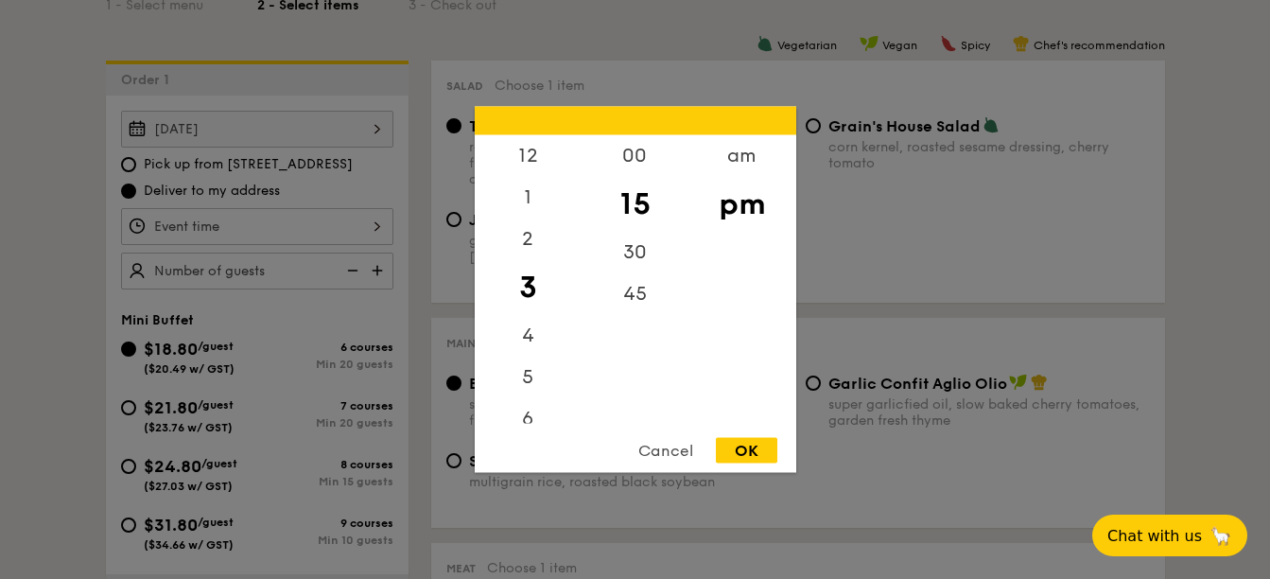
click at [257, 234] on div "12 1 2 3 4 5 6 7 8 9 10 11 00 15 30 45 am pm Cancel OK" at bounding box center [257, 226] width 272 height 37
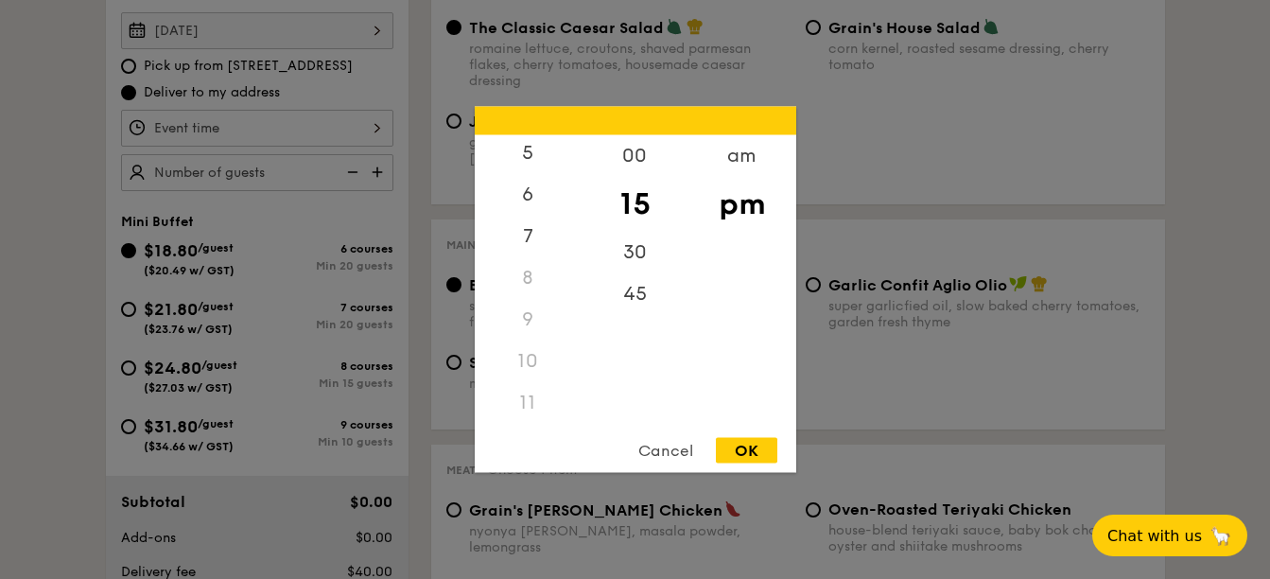
scroll to position [756, 0]
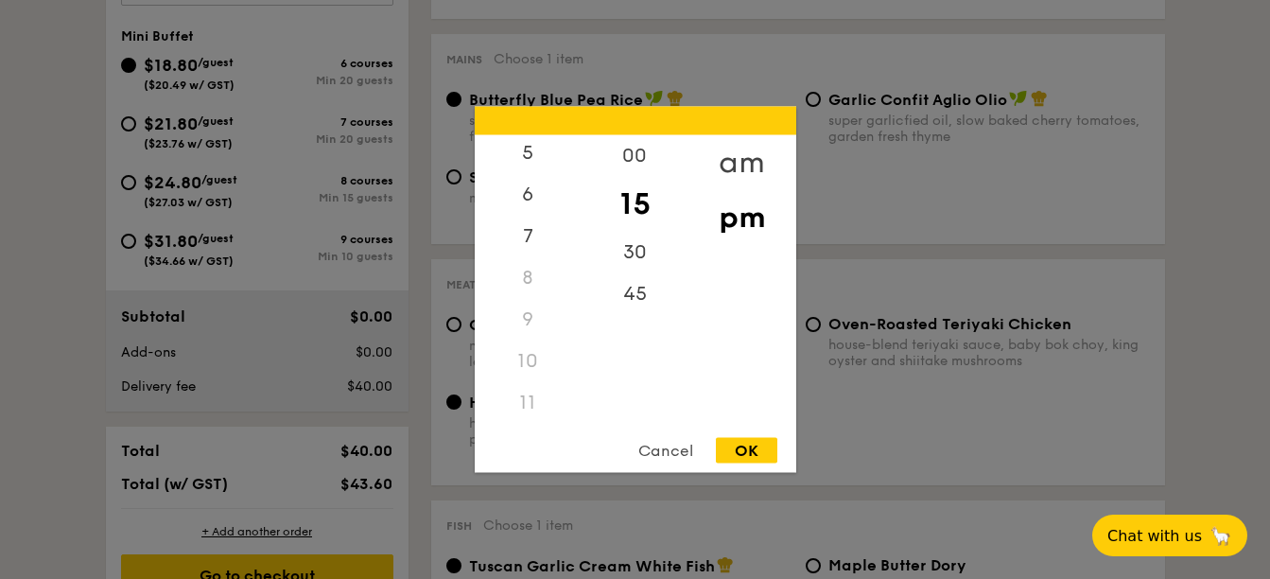
click at [760, 158] on div "am" at bounding box center [741, 162] width 107 height 55
click at [531, 408] on div "11" at bounding box center [528, 407] width 107 height 55
click at [644, 253] on div "30" at bounding box center [635, 259] width 107 height 55
click at [758, 445] on div "OK" at bounding box center [746, 451] width 61 height 26
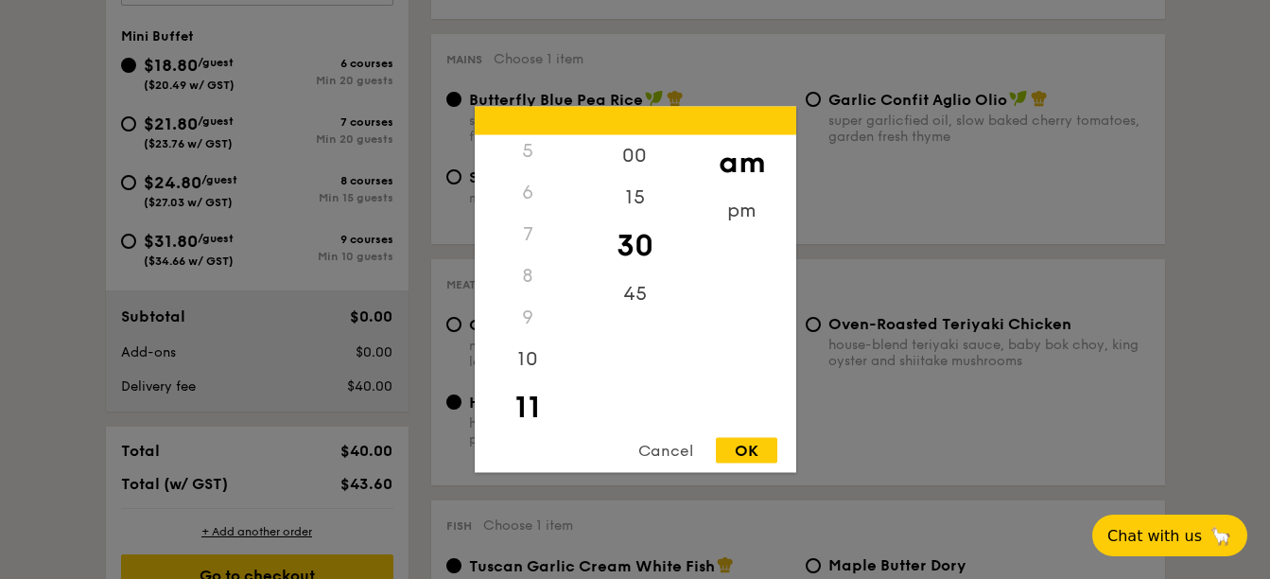
type input "11:30AM"
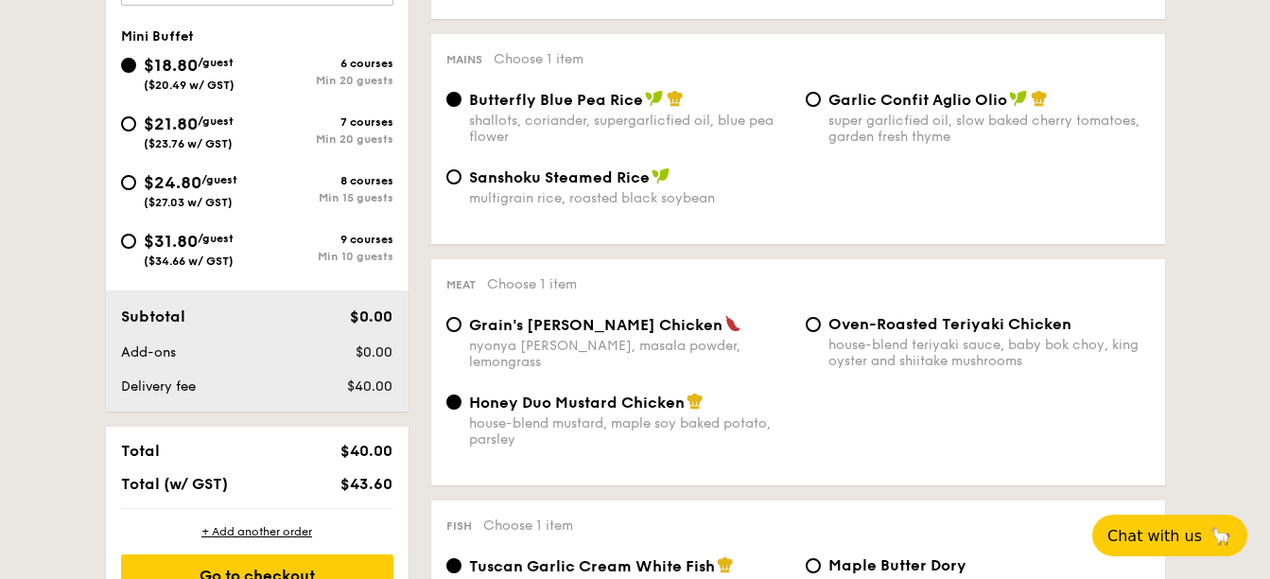
click at [168, 181] on span "$24.80" at bounding box center [173, 182] width 58 height 21
click at [136, 181] on input "$24.80 /guest ($27.03 w/ GST) 8 courses Min 15 guests" at bounding box center [128, 182] width 15 height 15
radio input "true"
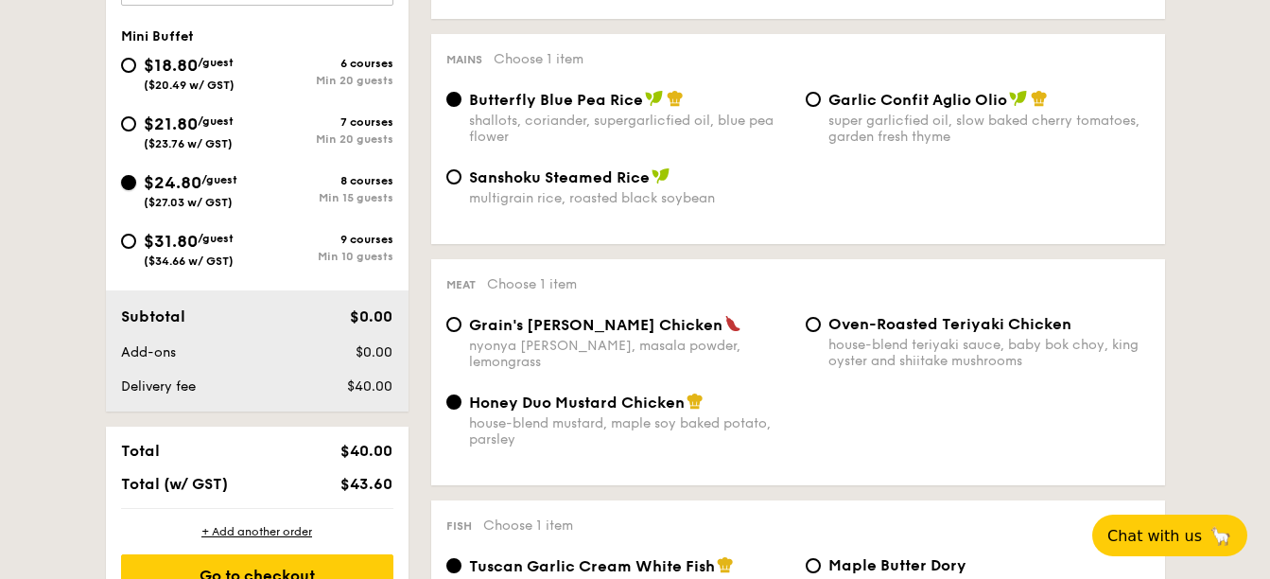
radio input "false"
radio input "true"
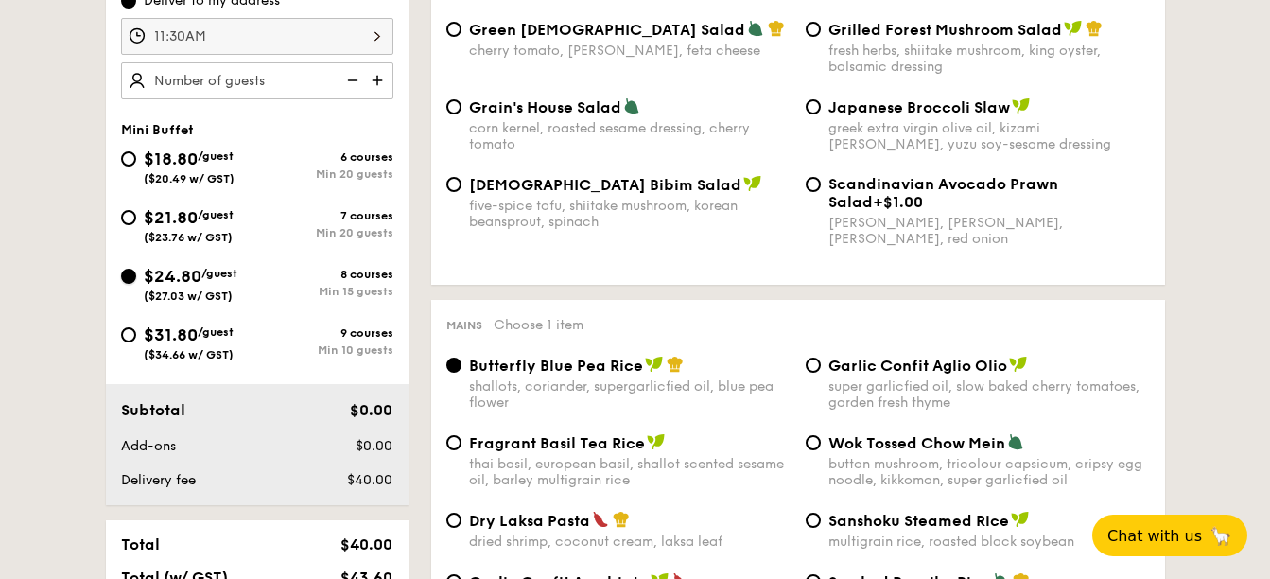
scroll to position [567, 0]
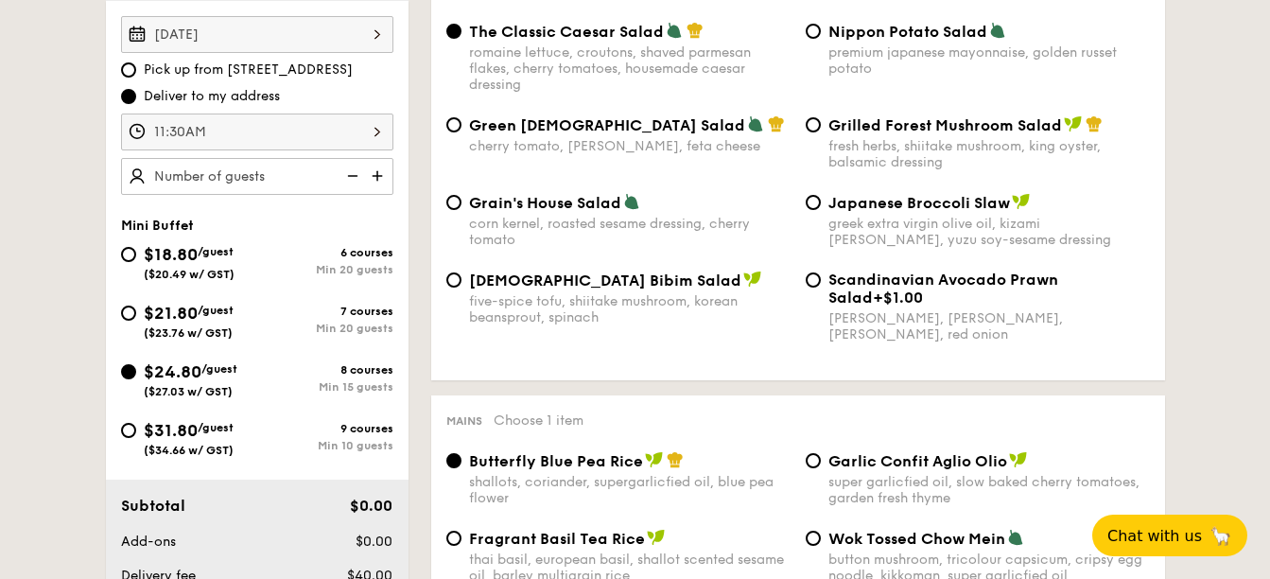
click at [380, 178] on img at bounding box center [379, 176] width 28 height 36
type input "20 guests"
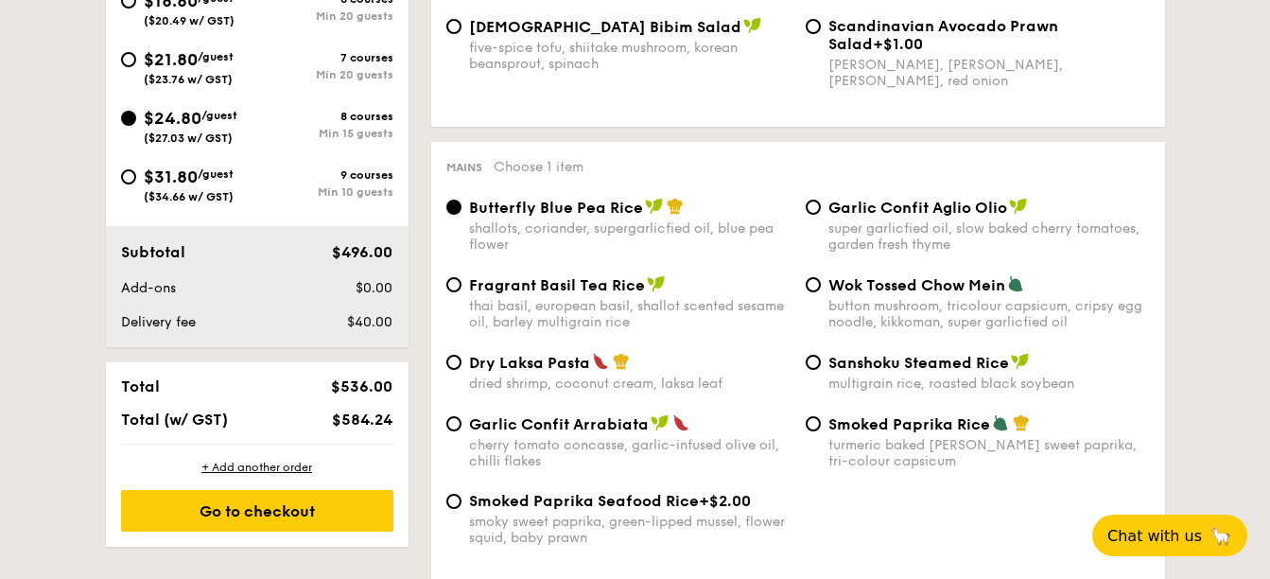
scroll to position [851, 0]
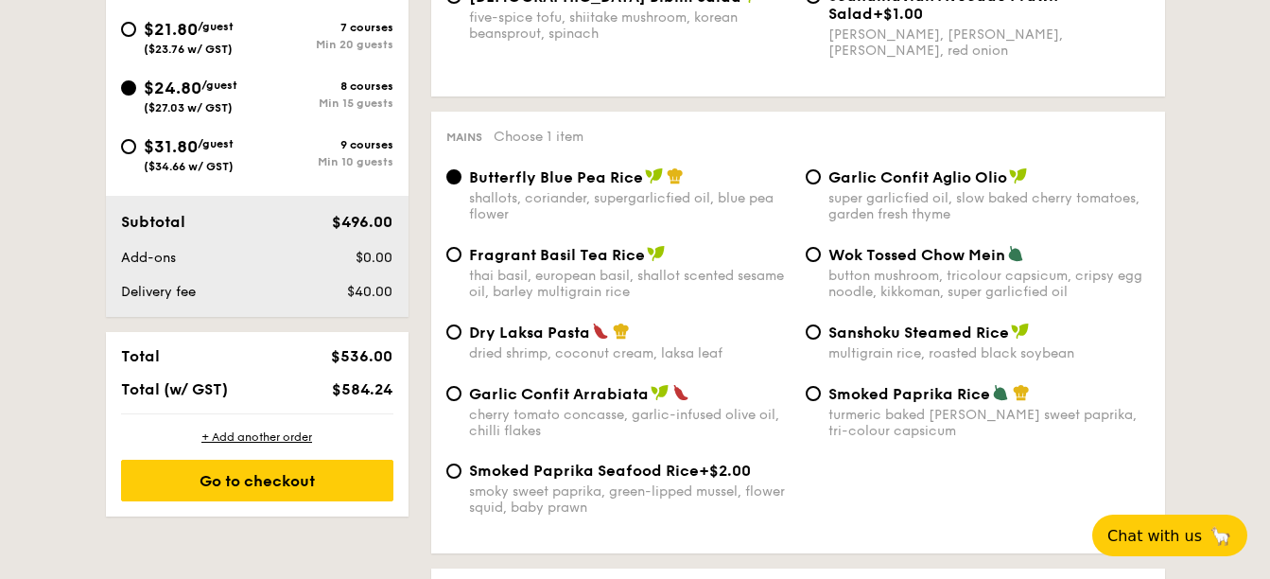
click at [515, 331] on span "Dry Laksa Pasta" at bounding box center [529, 332] width 121 height 18
click at [461, 331] on input "Dry Laksa Pasta dried shrimp, coconut cream, laksa leaf" at bounding box center [453, 331] width 15 height 15
radio input "true"
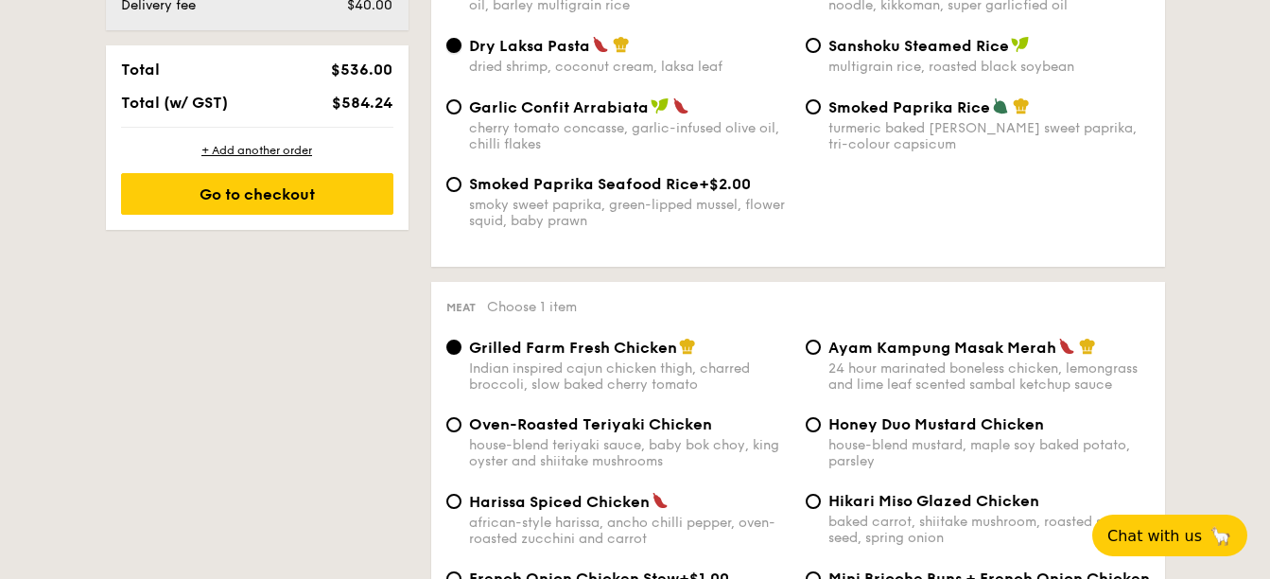
scroll to position [1229, 0]
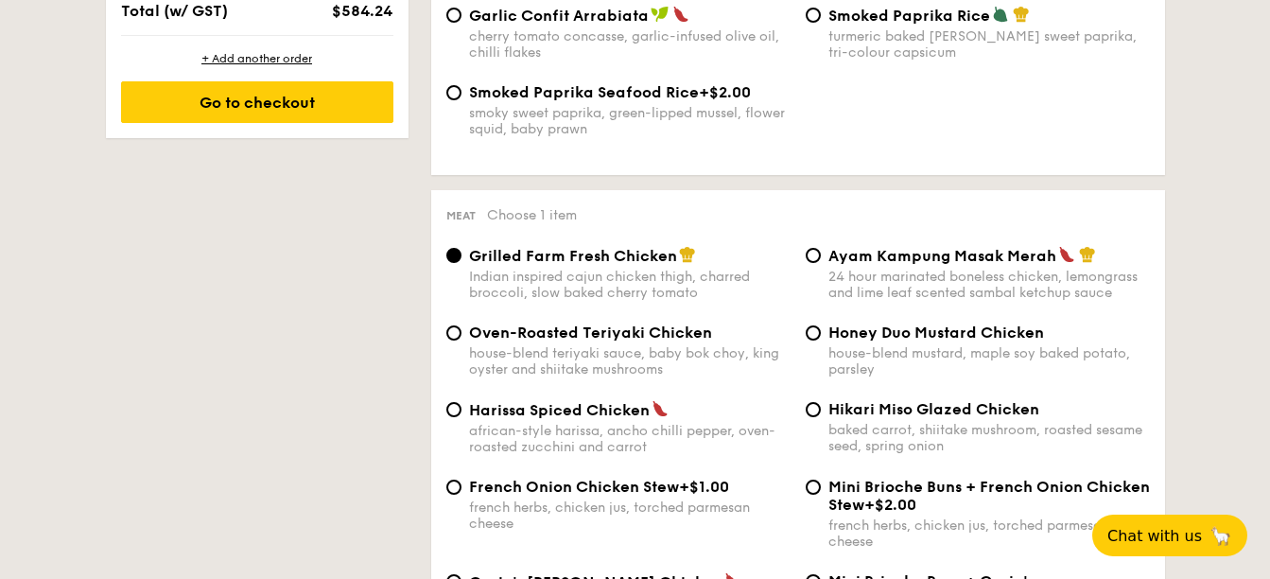
click at [814, 418] on div "Hikari Miso Glazed Chicken baked carrot, shiitake mushroom, roasted sesame seed…" at bounding box center [977, 427] width 359 height 54
click at [809, 413] on input "Hikari Miso Glazed Chicken baked carrot, shiitake mushroom, roasted sesame seed…" at bounding box center [813, 409] width 15 height 15
radio input "true"
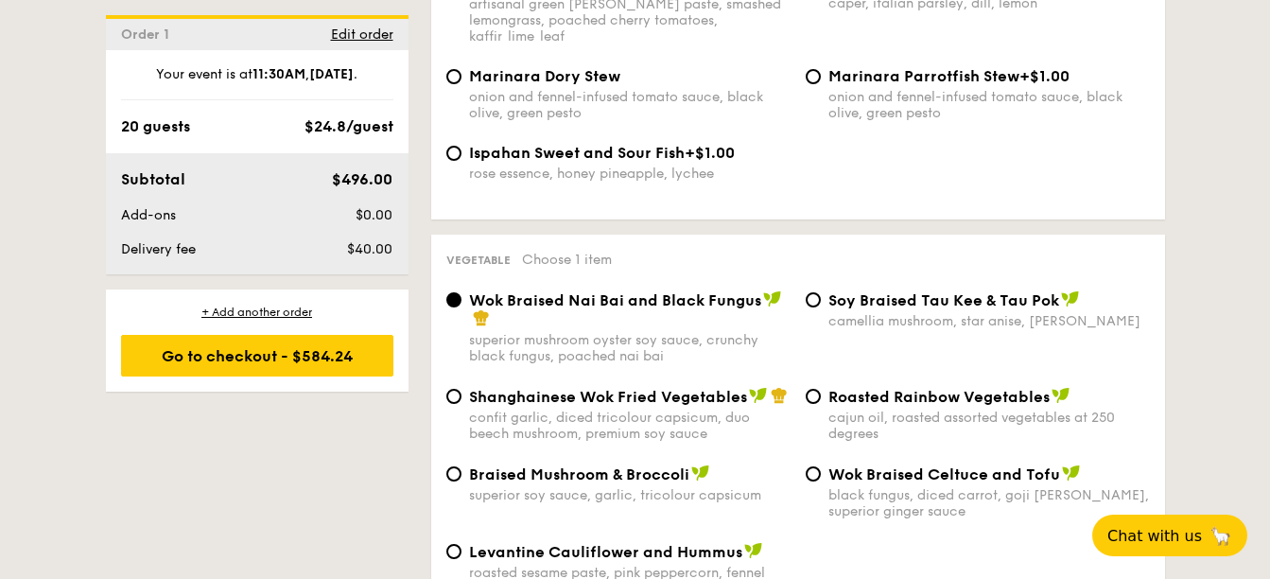
scroll to position [2269, 0]
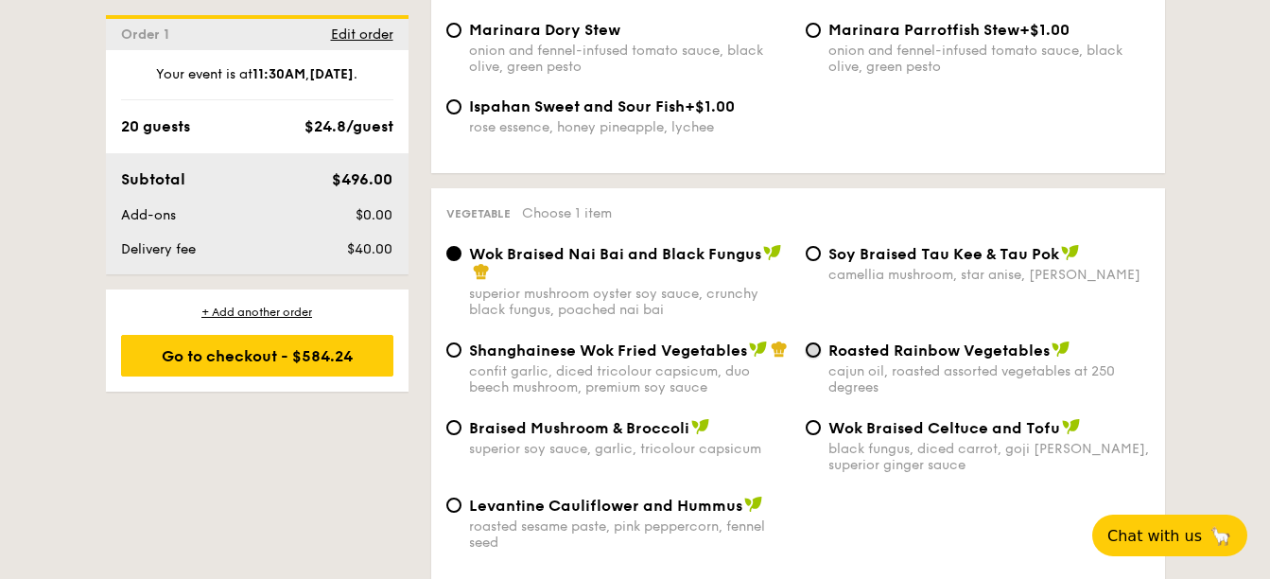
click at [814, 342] on input "Roasted Rainbow Vegetables cajun oil, roasted assorted vegetables at 250 degrees" at bounding box center [813, 349] width 15 height 15
radio input "true"
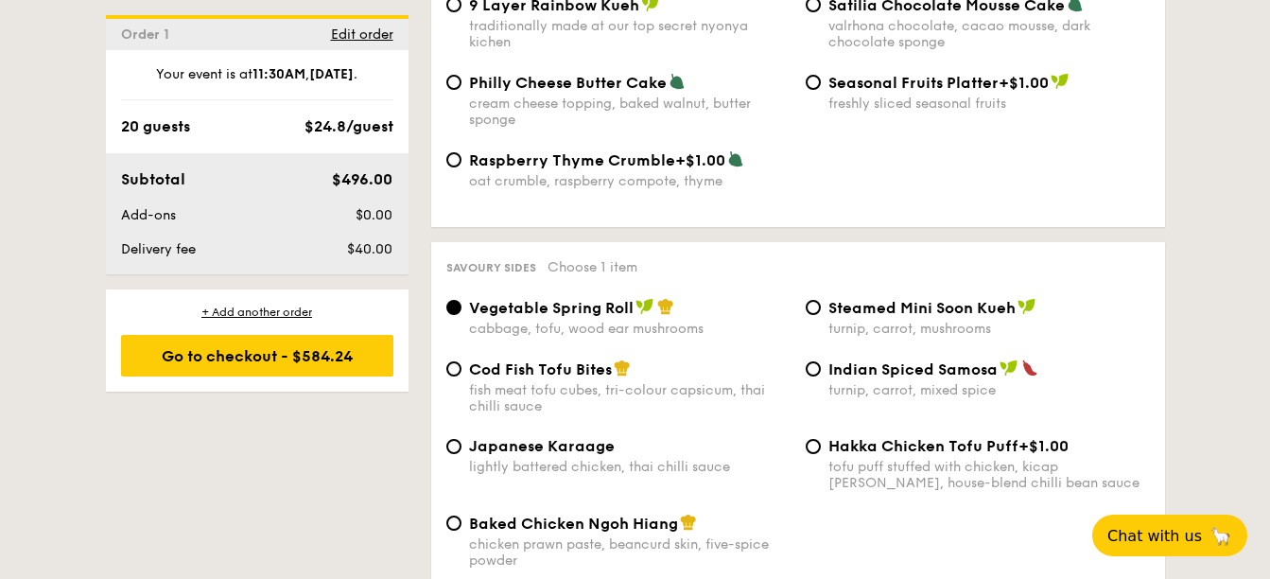
scroll to position [3120, 0]
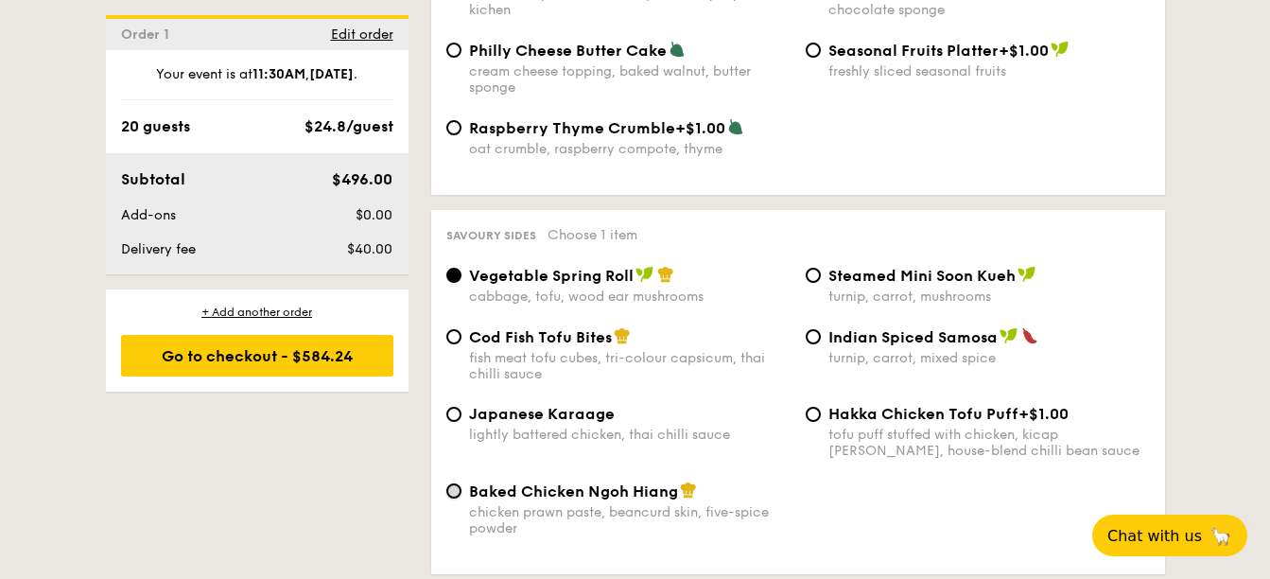
click at [458, 483] on input "Baked Chicken Ngoh Hiang chicken prawn paste, beancurd skin, five-spice powder" at bounding box center [453, 490] width 15 height 15
radio input "true"
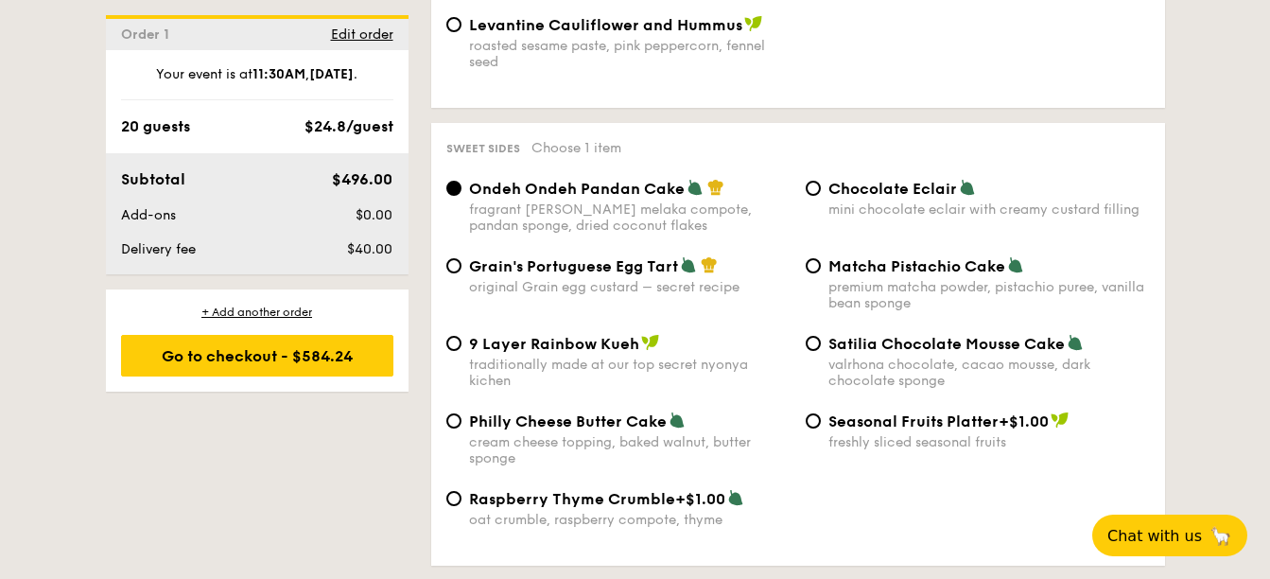
scroll to position [2742, 0]
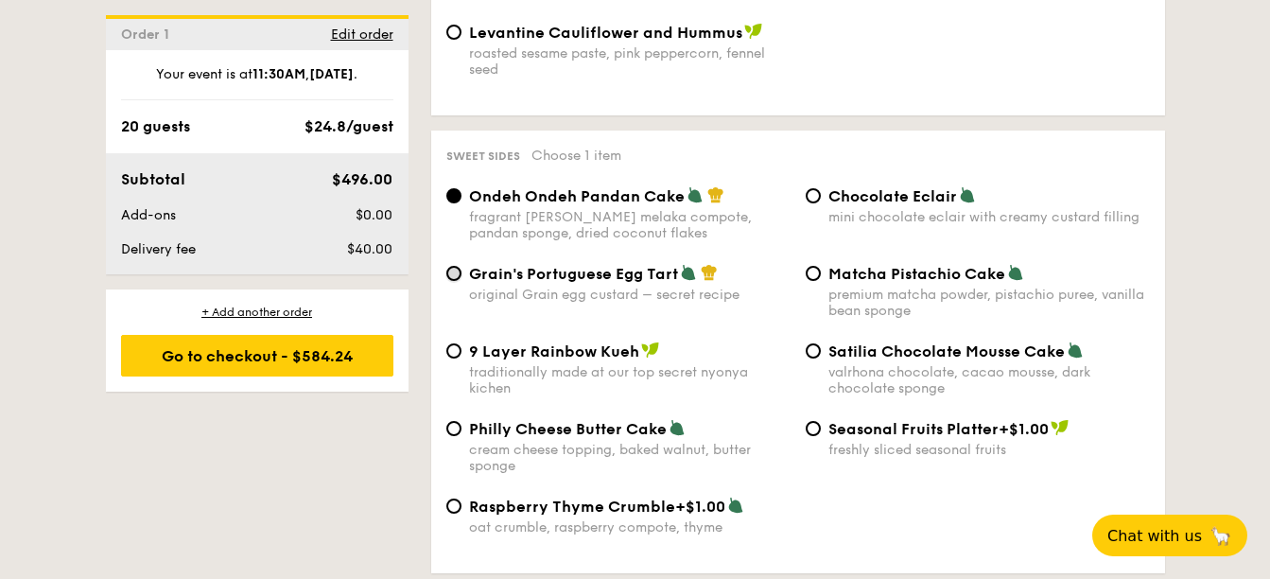
click at [457, 266] on input "Grain's Portuguese Egg Tart original Grain egg custard – secret recipe" at bounding box center [453, 273] width 15 height 15
radio input "true"
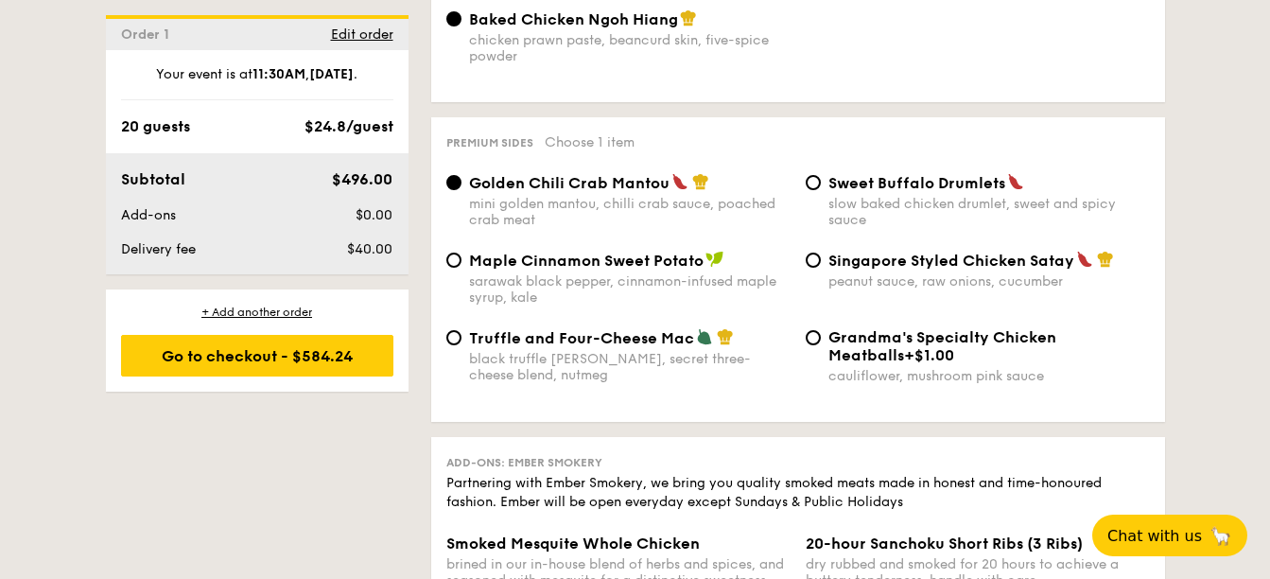
scroll to position [3593, 0]
click at [466, 327] on div "Truffle and Four-Cheese Mac black truffle pate, brie, secret three-cheese blend…" at bounding box center [618, 354] width 359 height 55
click at [467, 327] on div "Truffle and Four-Cheese Mac black truffle pate, brie, secret three-cheese blend…" at bounding box center [618, 354] width 359 height 55
click at [460, 329] on input "Truffle and Four-Cheese Mac black truffle pate, brie, secret three-cheese blend…" at bounding box center [453, 336] width 15 height 15
radio input "true"
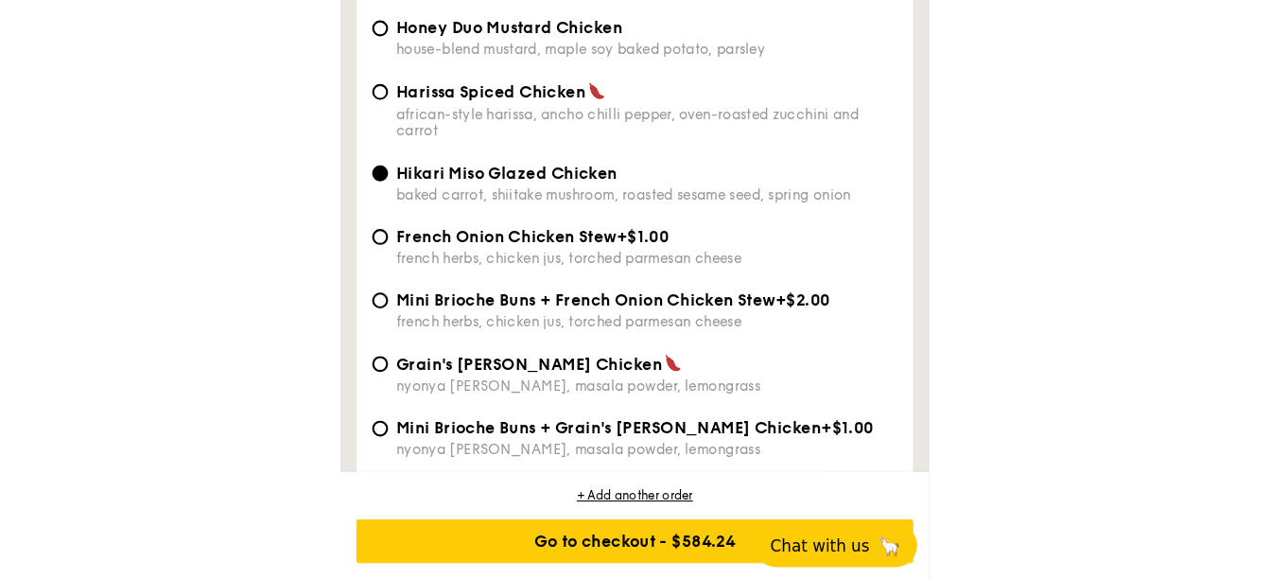
scroll to position [2931, 0]
